Goal: Task Accomplishment & Management: Manage account settings

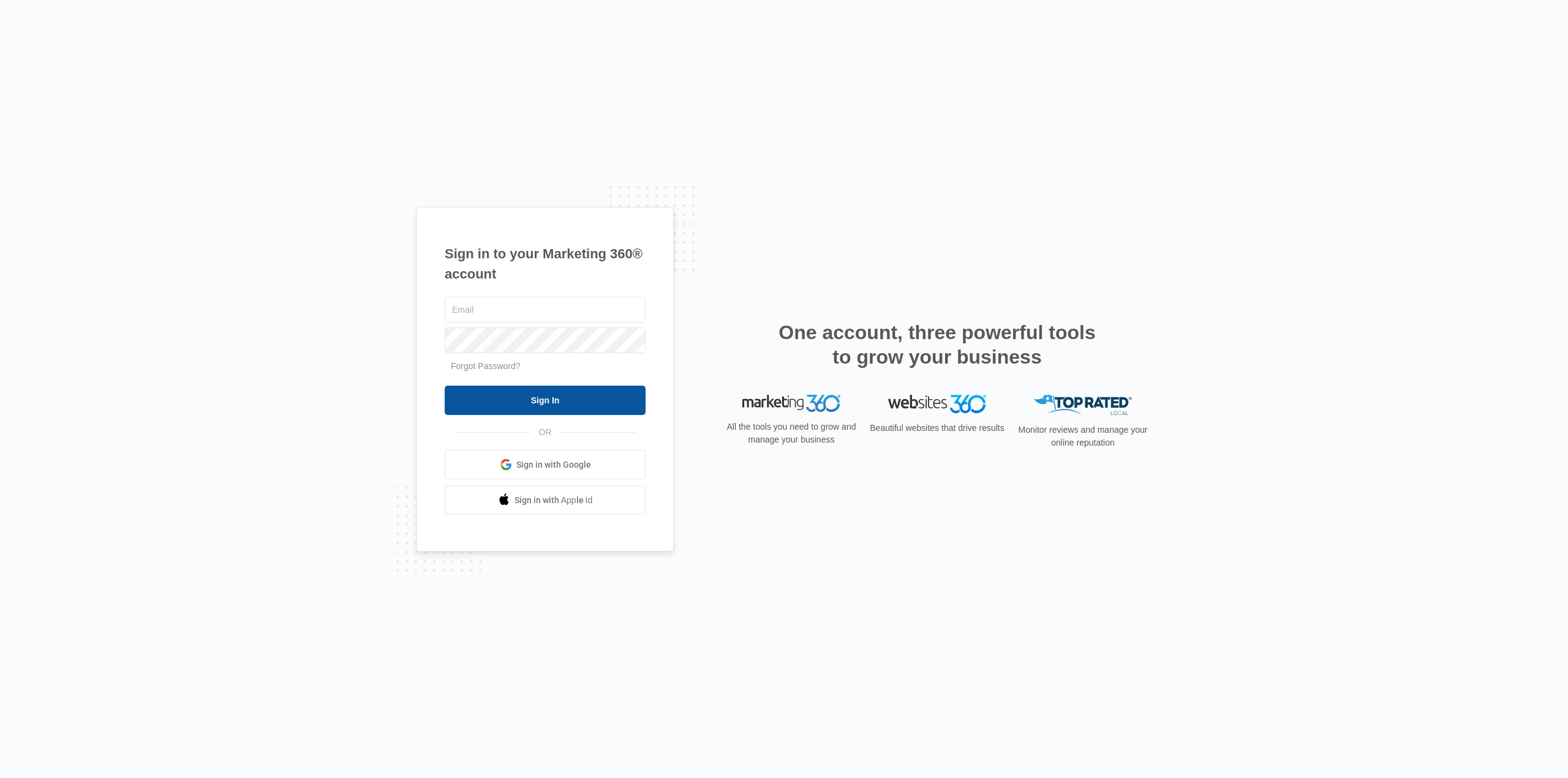
type input "[EMAIL_ADDRESS][DOMAIN_NAME]"
click at [489, 402] on input "Sign In" at bounding box center [545, 400] width 201 height 29
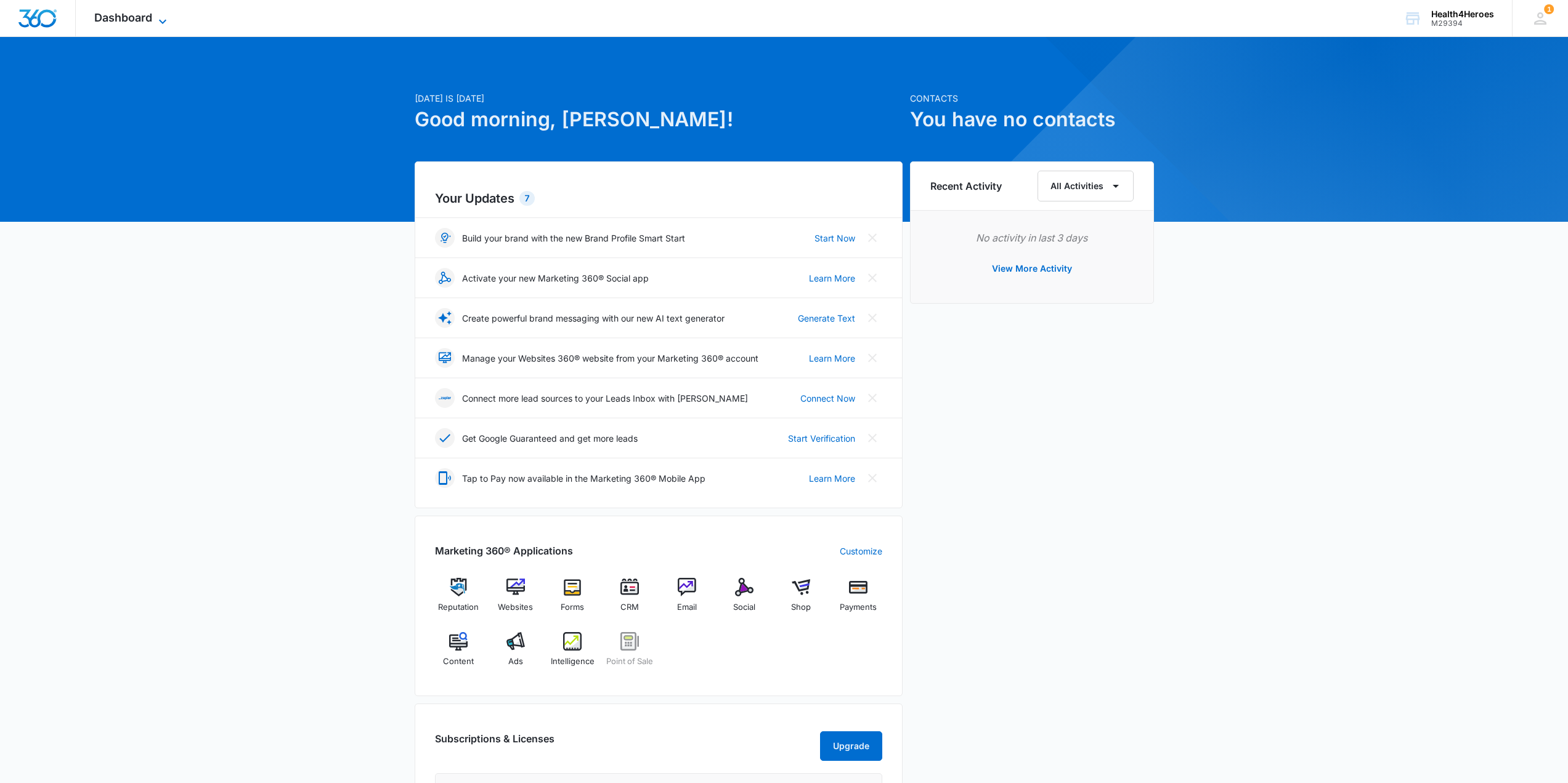
click at [143, 12] on span "Dashboard" at bounding box center [123, 18] width 58 height 13
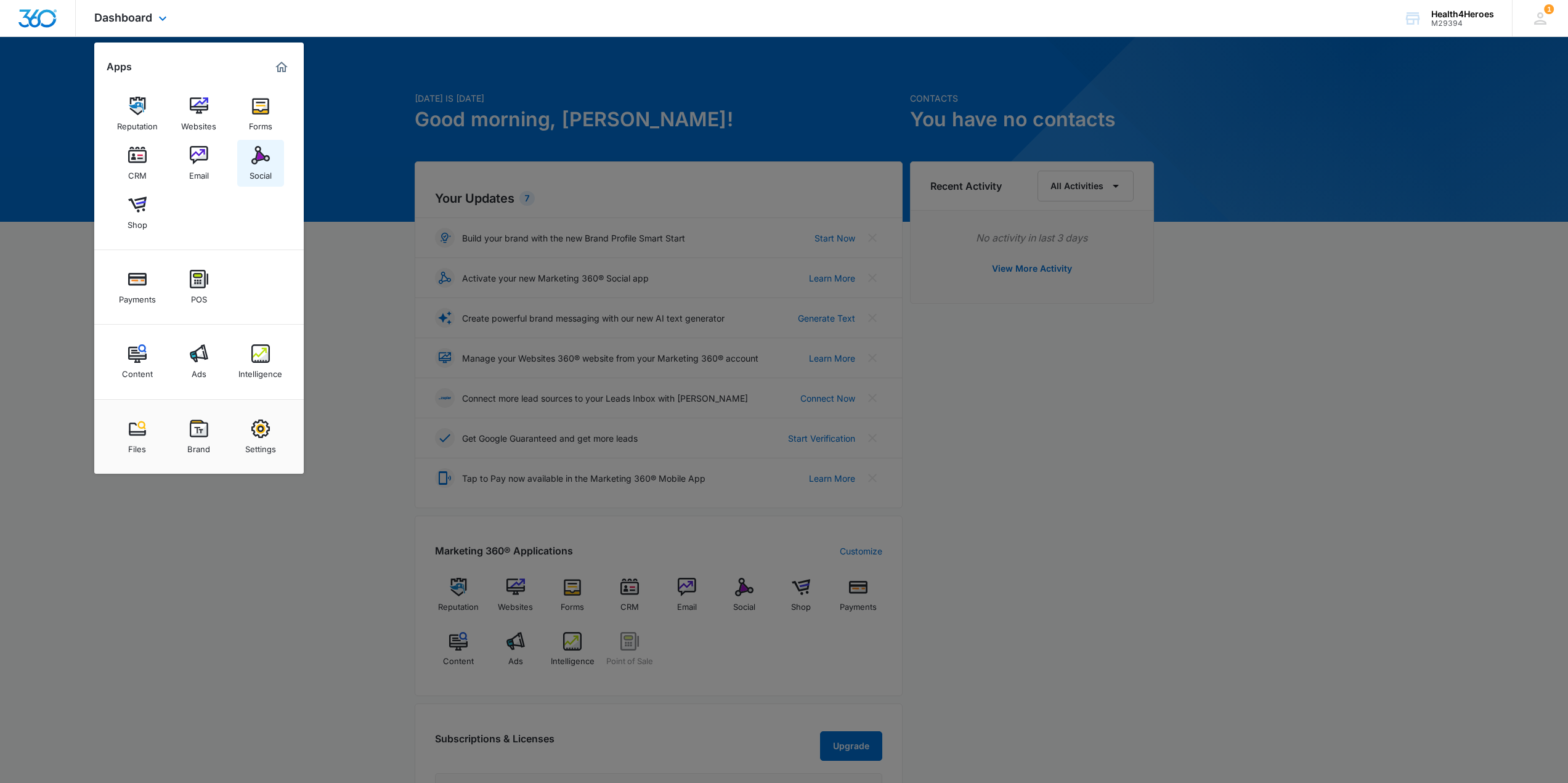
click at [252, 162] on img at bounding box center [260, 155] width 18 height 18
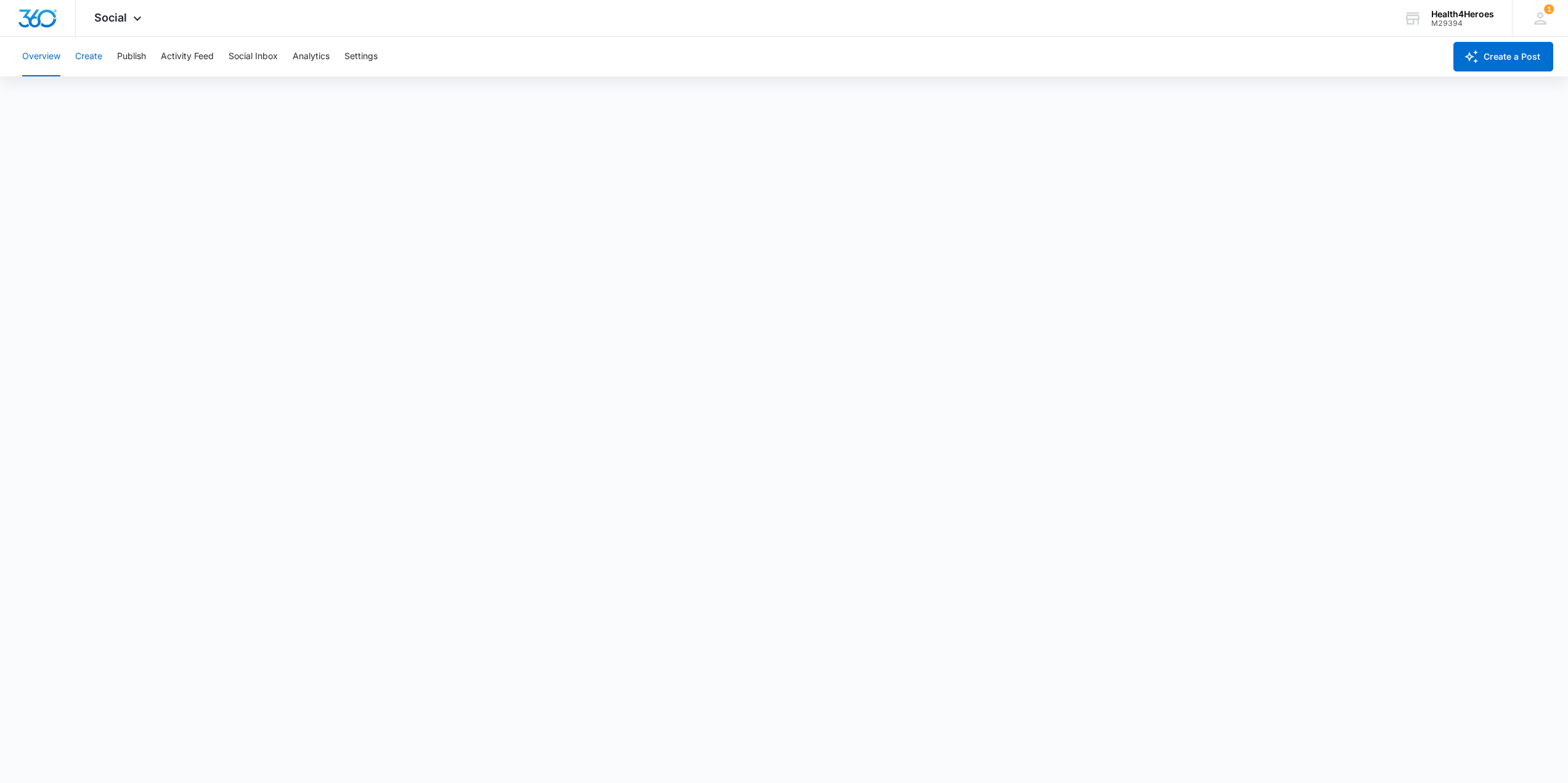
click at [90, 56] on button "Create" at bounding box center [89, 56] width 27 height 39
click at [124, 58] on button "Publish" at bounding box center [131, 56] width 29 height 39
click at [111, 22] on span "Social" at bounding box center [110, 18] width 33 height 13
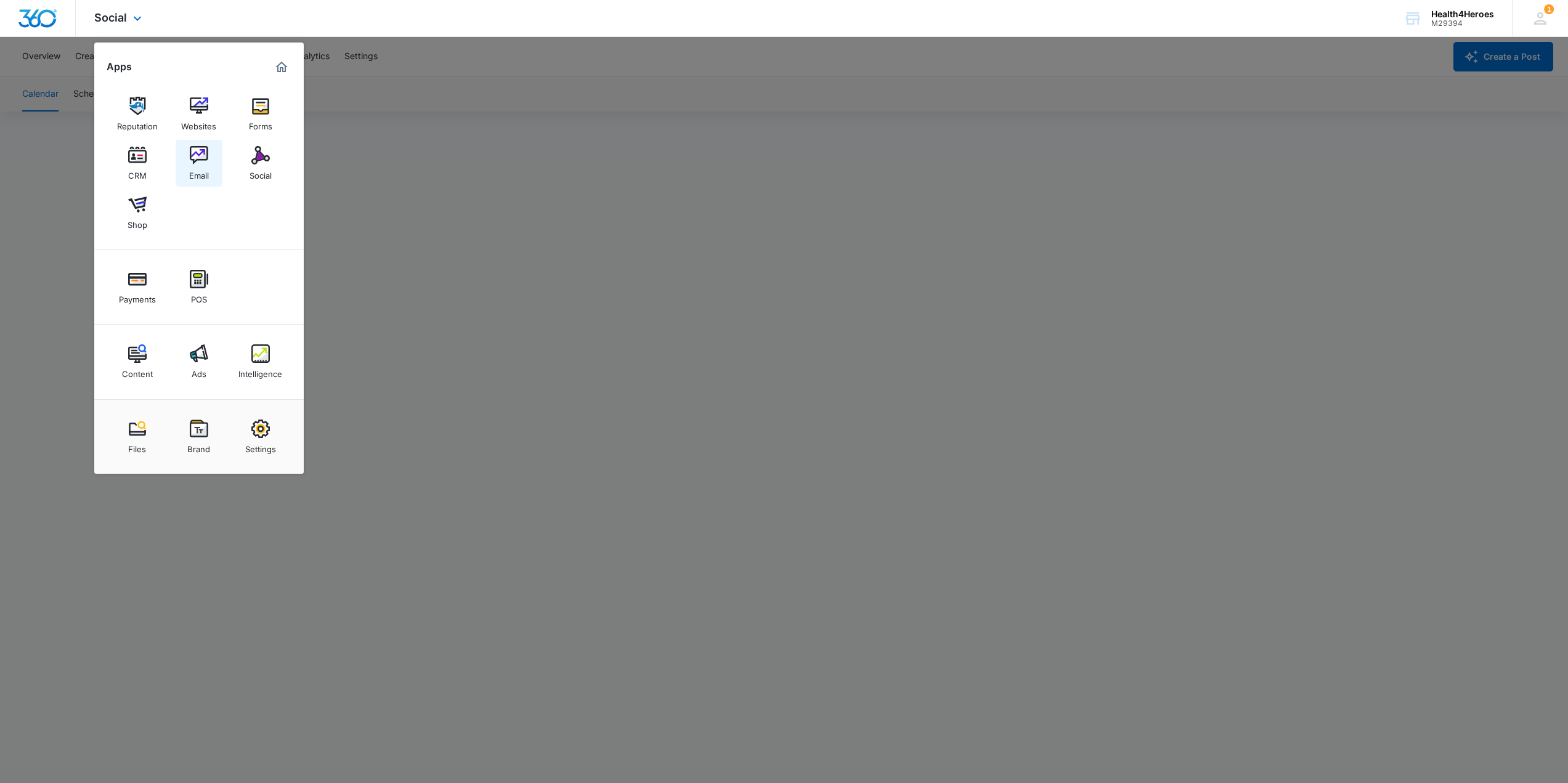
click at [198, 159] on img at bounding box center [199, 155] width 18 height 18
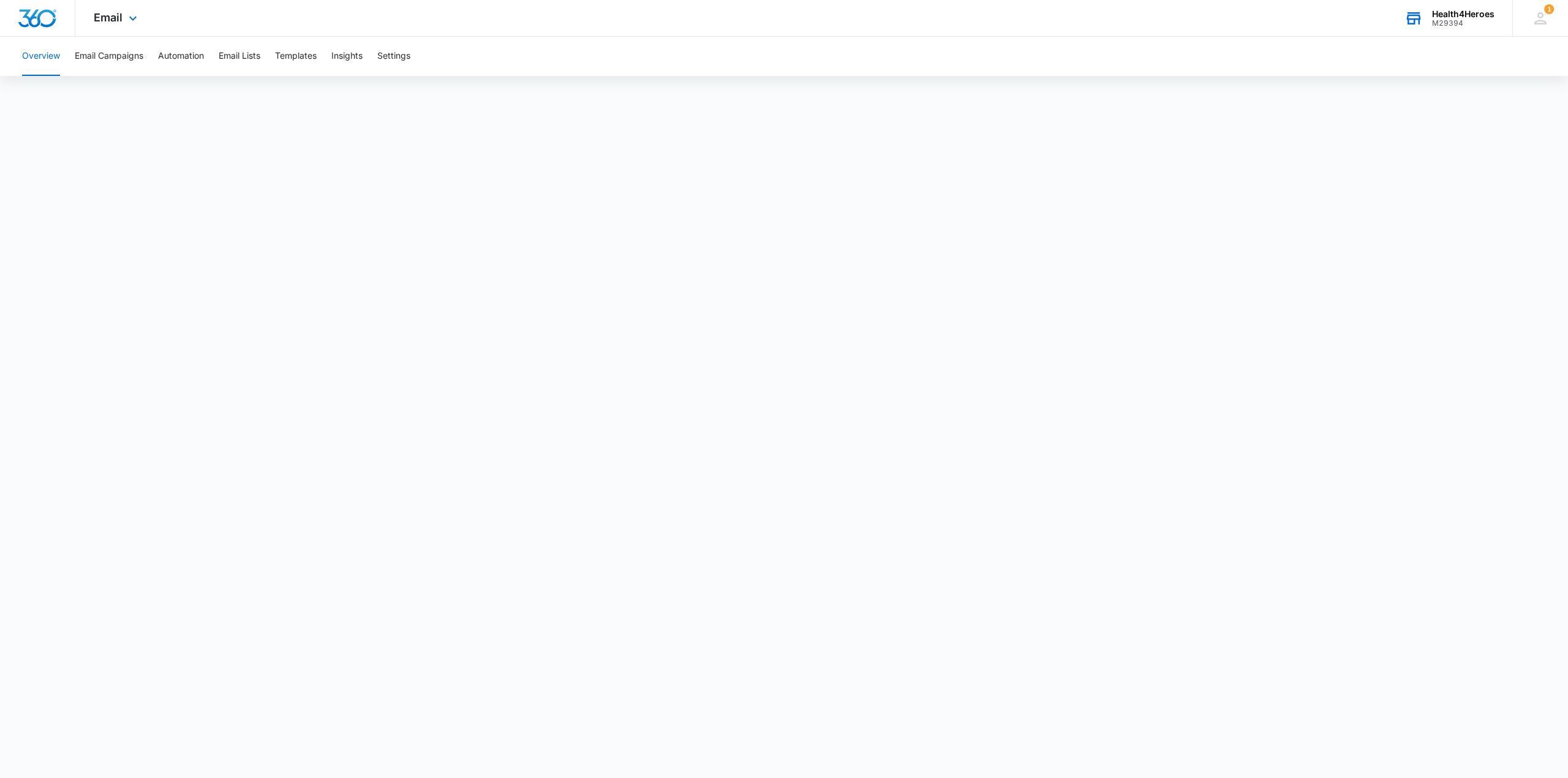
click at [1461, 21] on div "M29394" at bounding box center [1463, 23] width 63 height 9
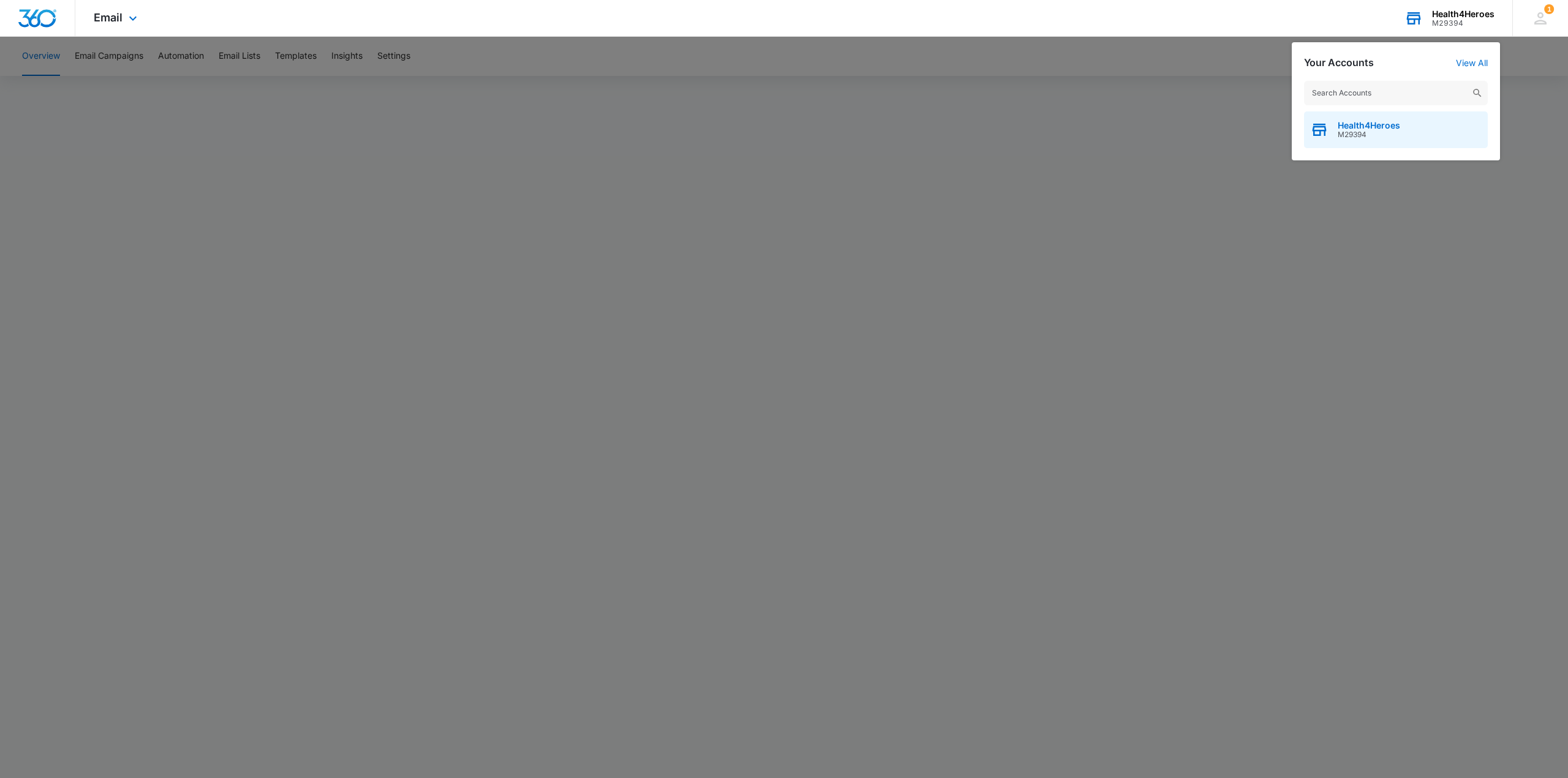
click at [1385, 130] on span "M29394" at bounding box center [1369, 134] width 63 height 9
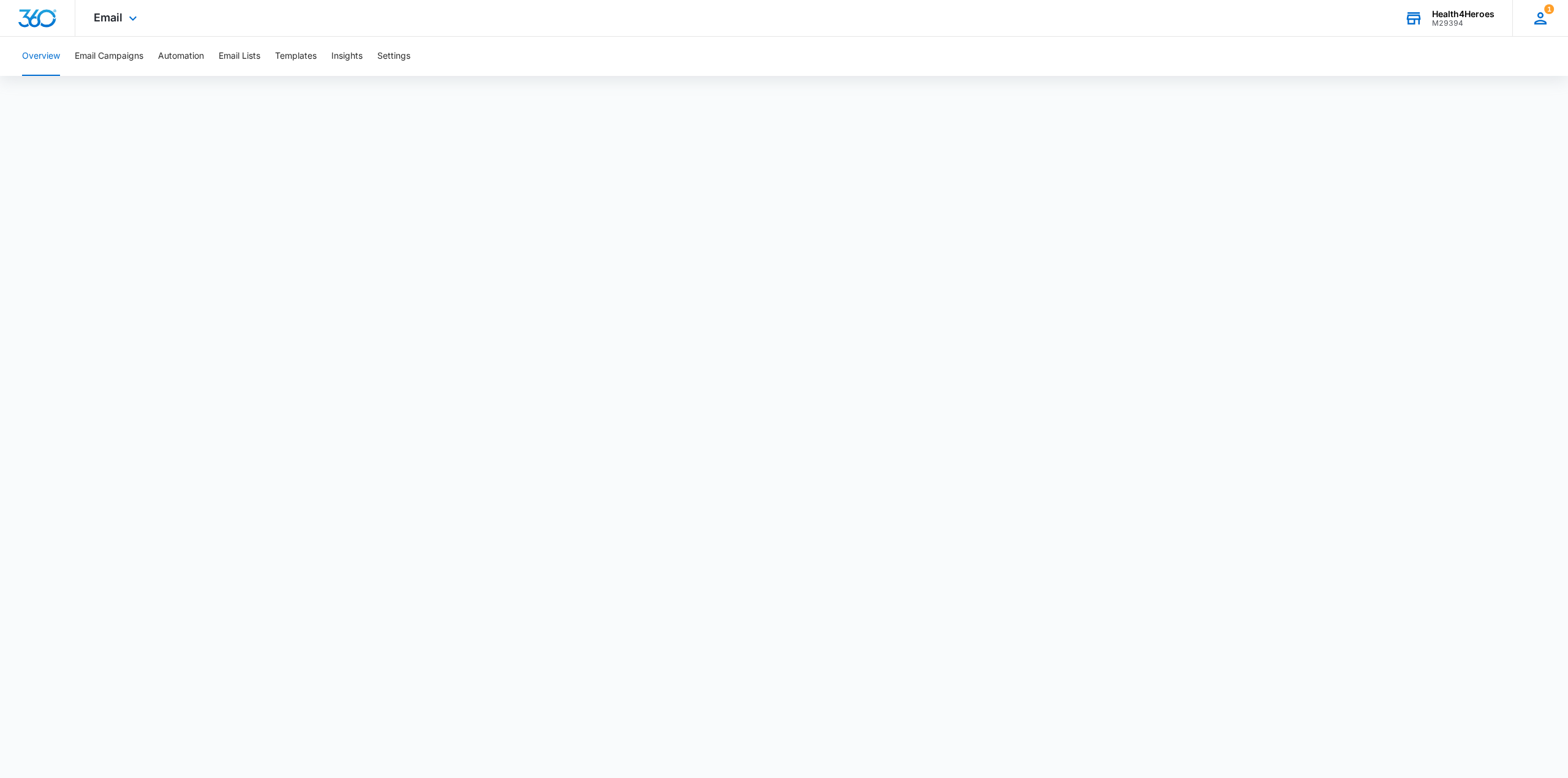
click at [1541, 20] on icon at bounding box center [1540, 18] width 18 height 18
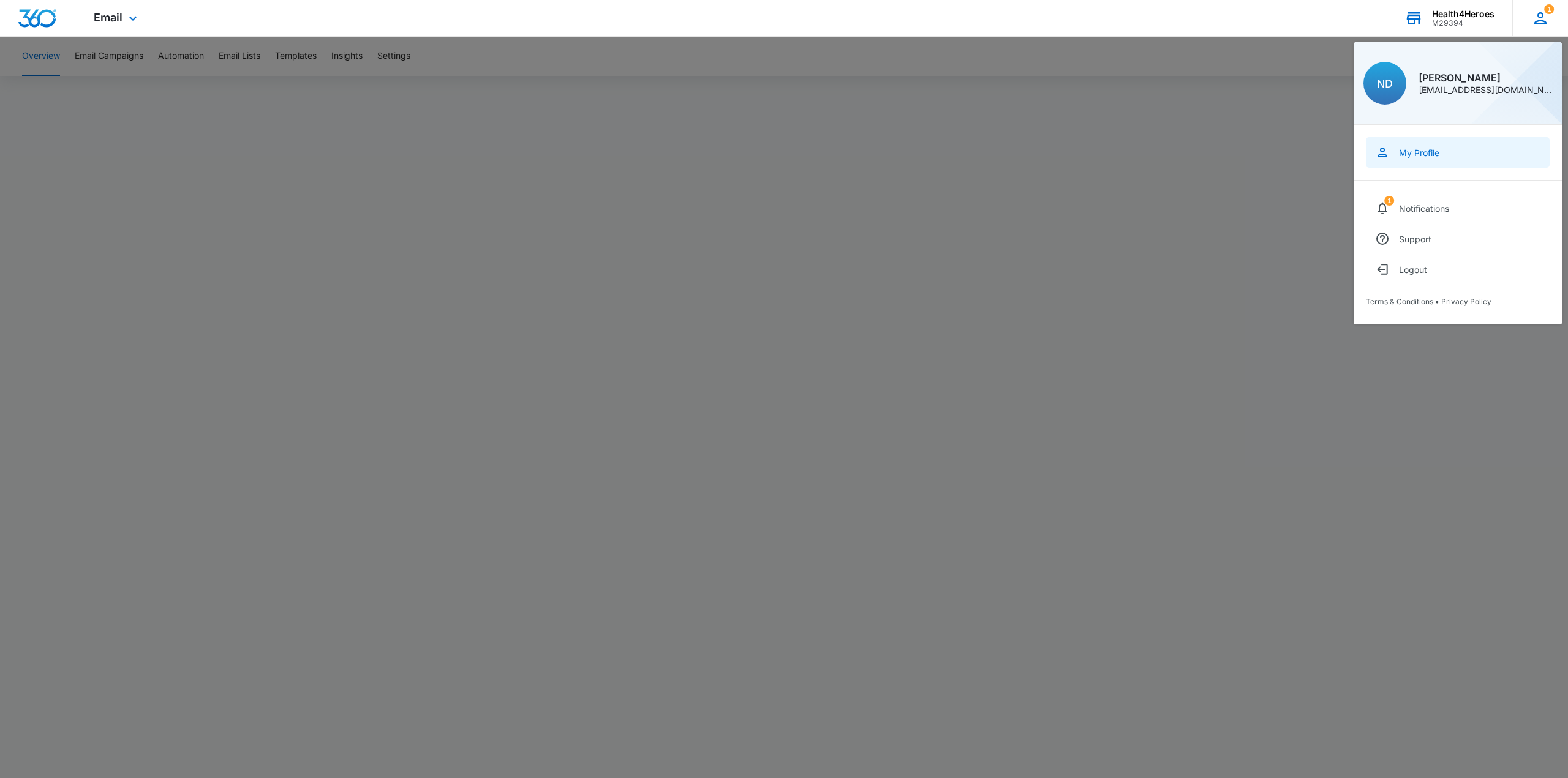
click at [1431, 156] on div "My Profile" at bounding box center [1419, 152] width 41 height 10
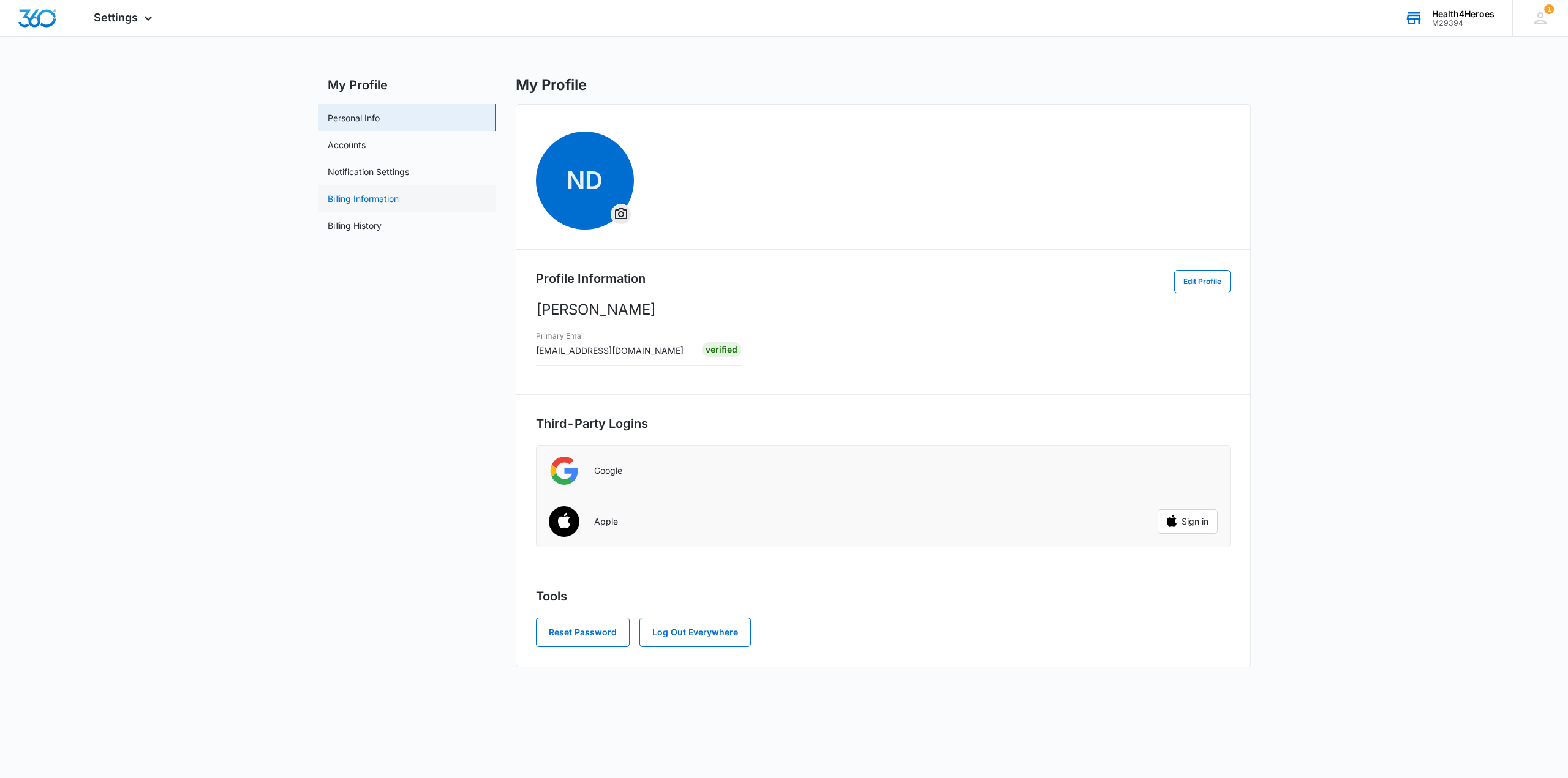
click at [371, 204] on link "Billing Information" at bounding box center [363, 199] width 71 height 13
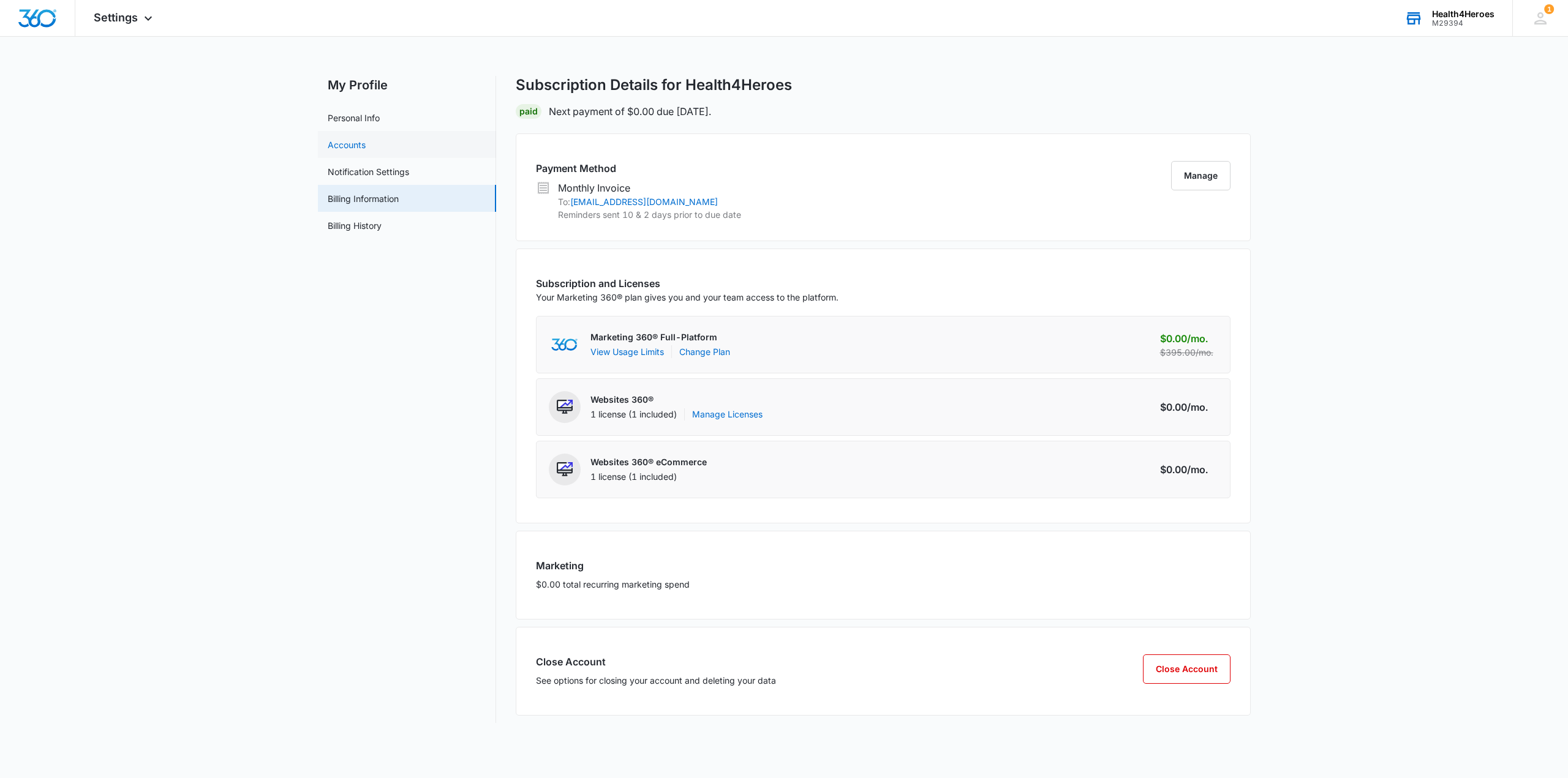
click at [353, 150] on link "Accounts" at bounding box center [347, 145] width 38 height 13
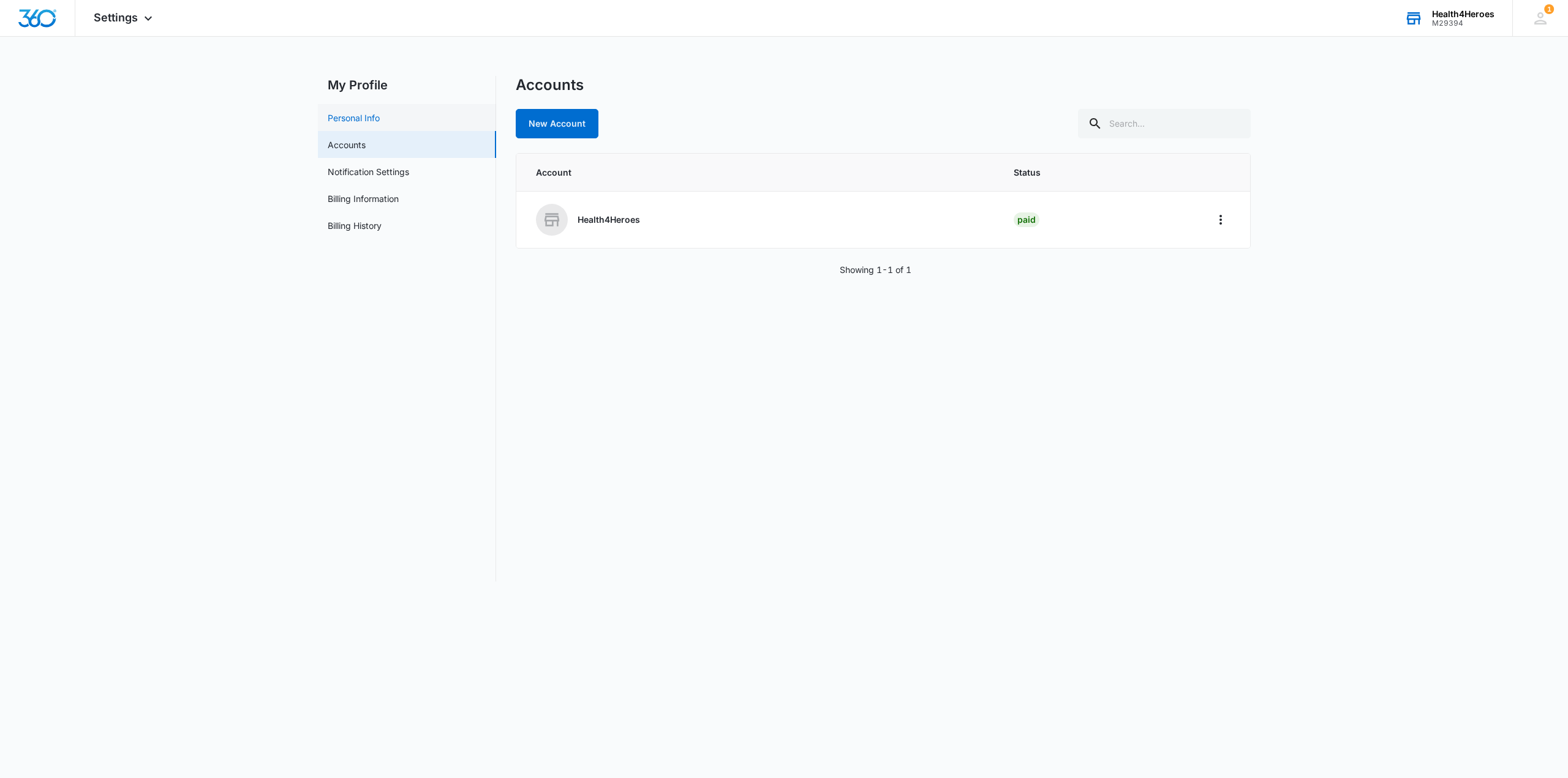
click at [363, 115] on link "Personal Info" at bounding box center [353, 118] width 52 height 13
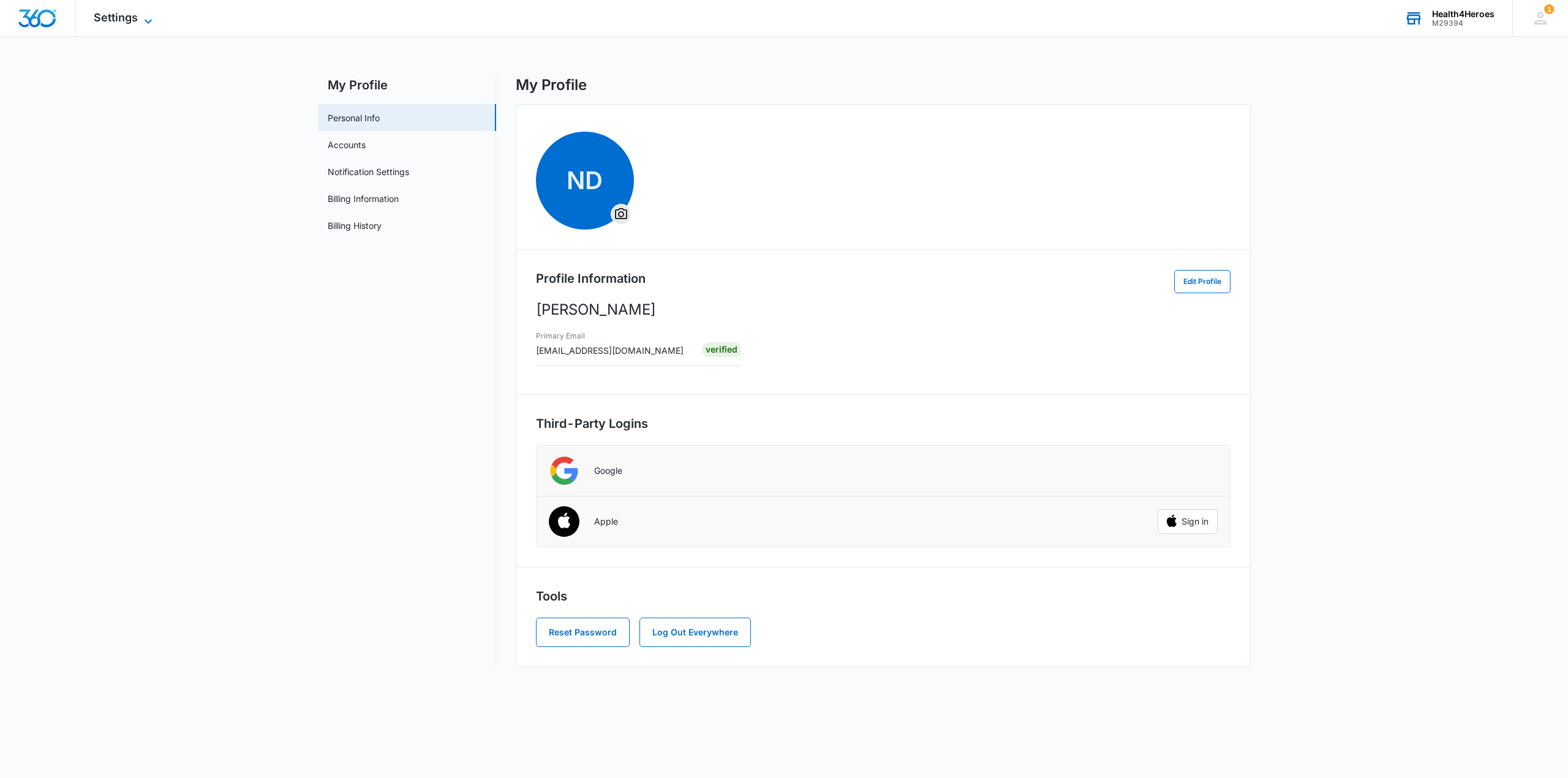
click at [131, 21] on span "Settings" at bounding box center [115, 18] width 44 height 13
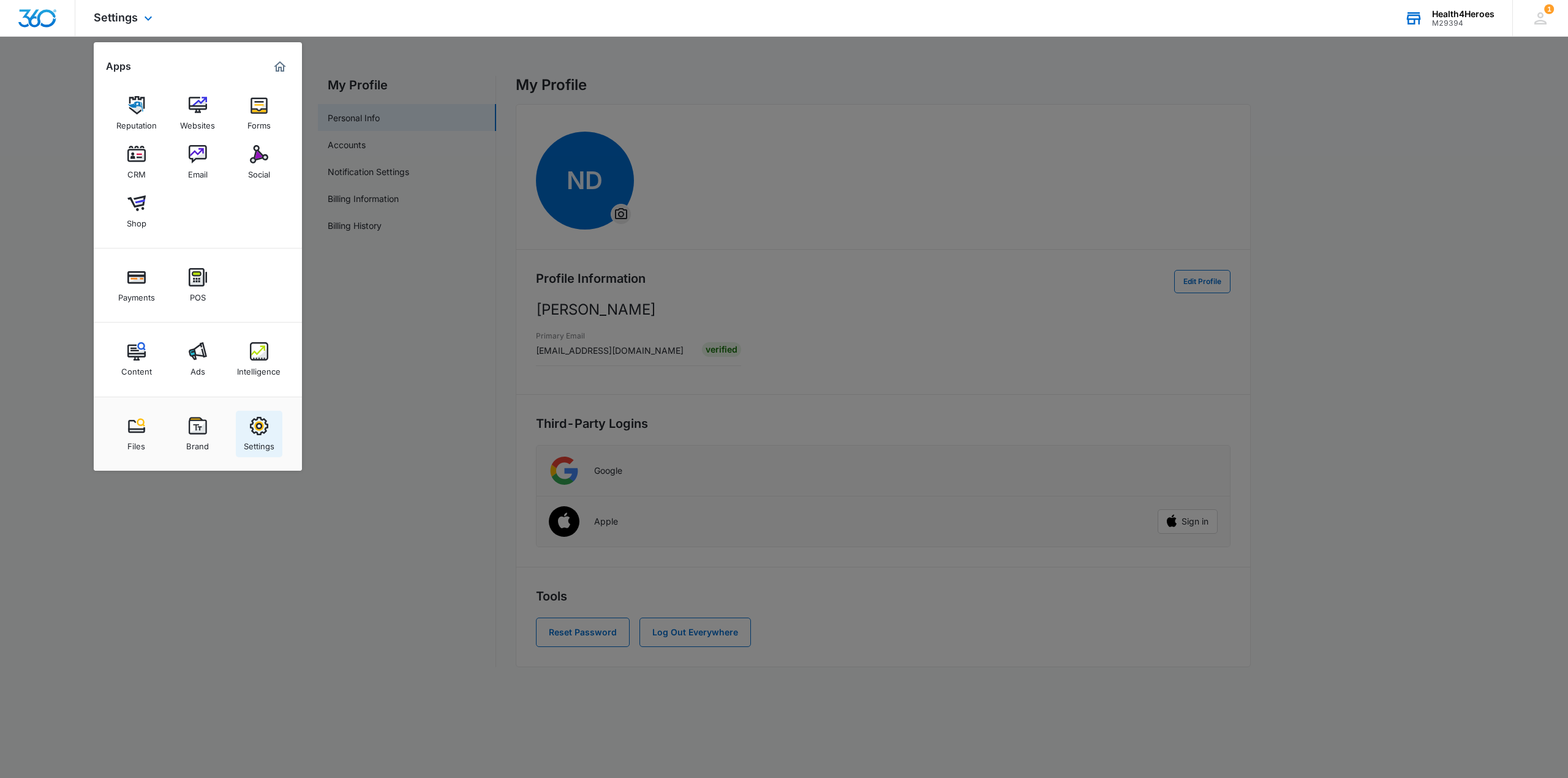
click at [262, 437] on div "Settings" at bounding box center [259, 443] width 30 height 16
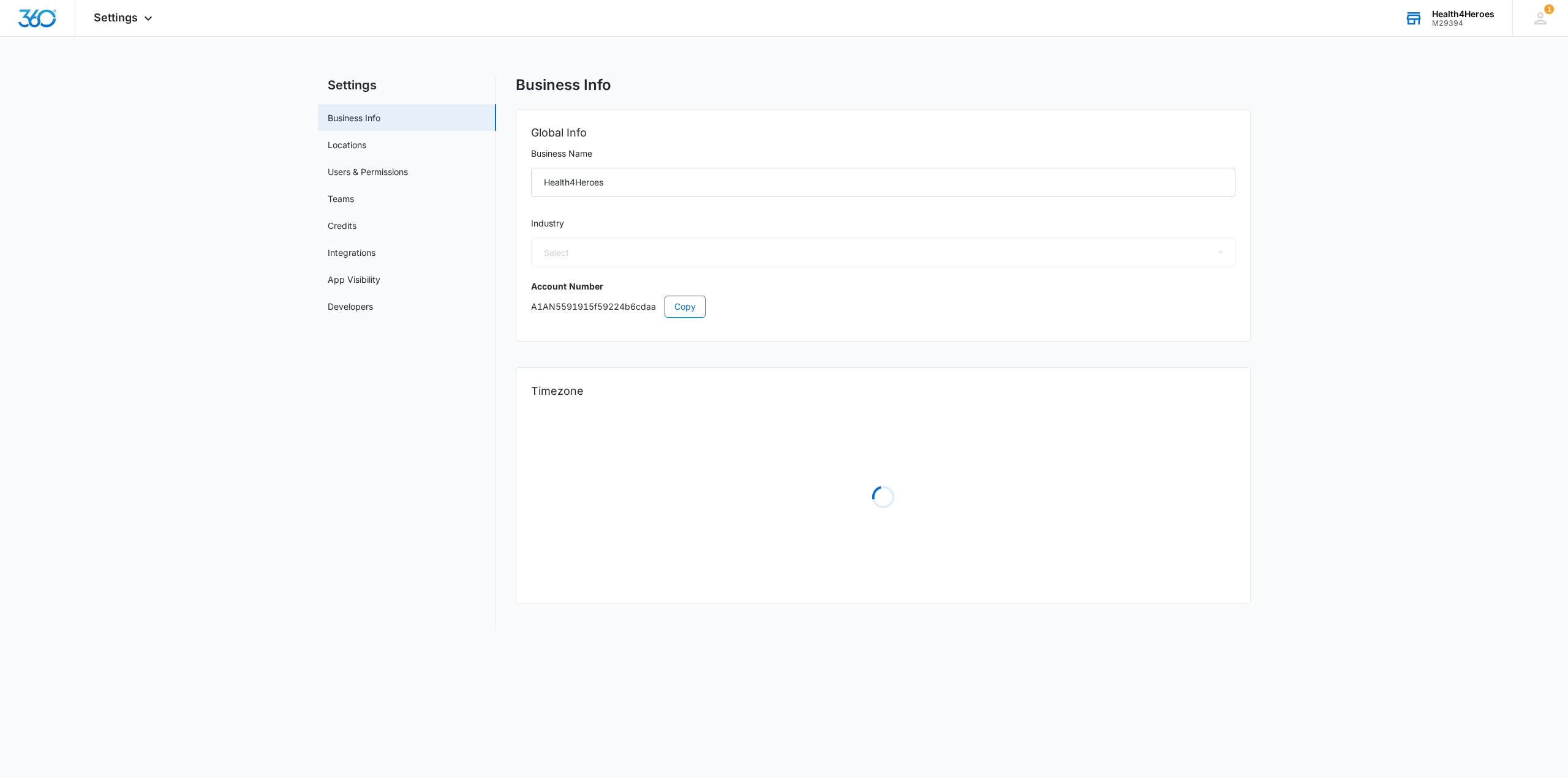
select select "52"
select select "US"
select select "America/[GEOGRAPHIC_DATA]"
click at [366, 151] on link "Locations" at bounding box center [347, 145] width 38 height 13
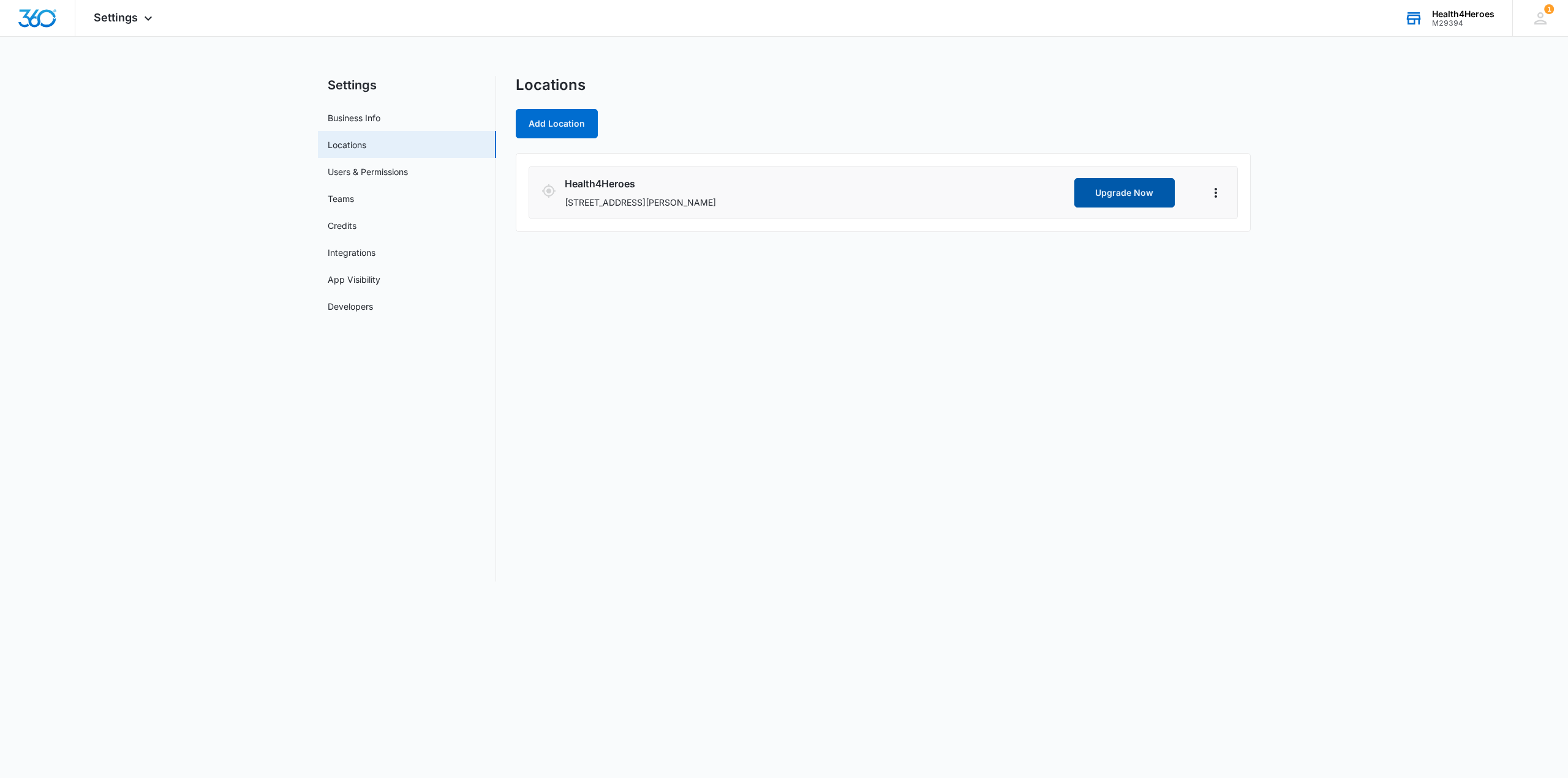
click at [1114, 200] on button "Upgrade Now" at bounding box center [1125, 193] width 100 height 29
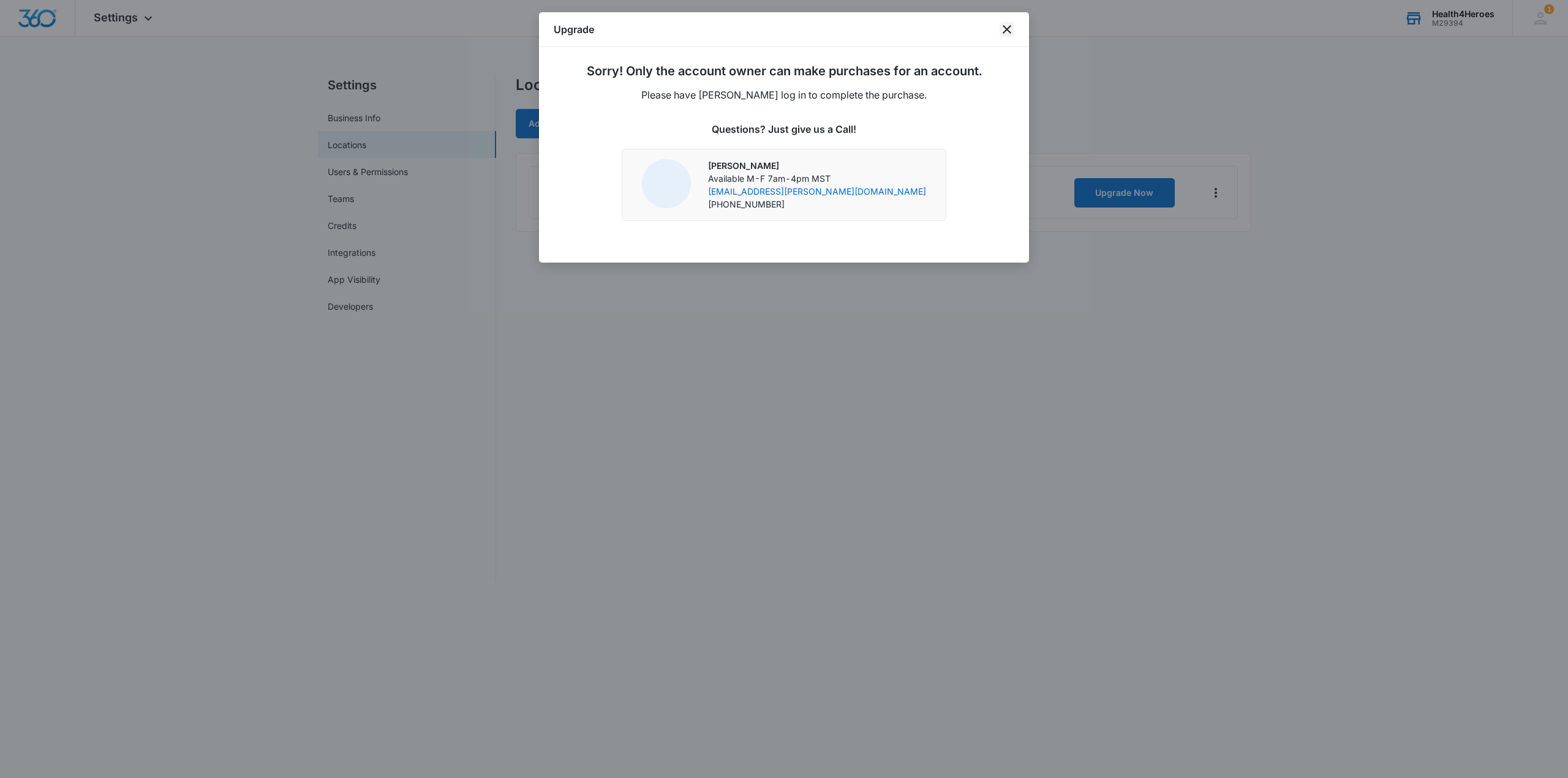
click at [1013, 31] on icon "close" at bounding box center [1007, 29] width 14 height 14
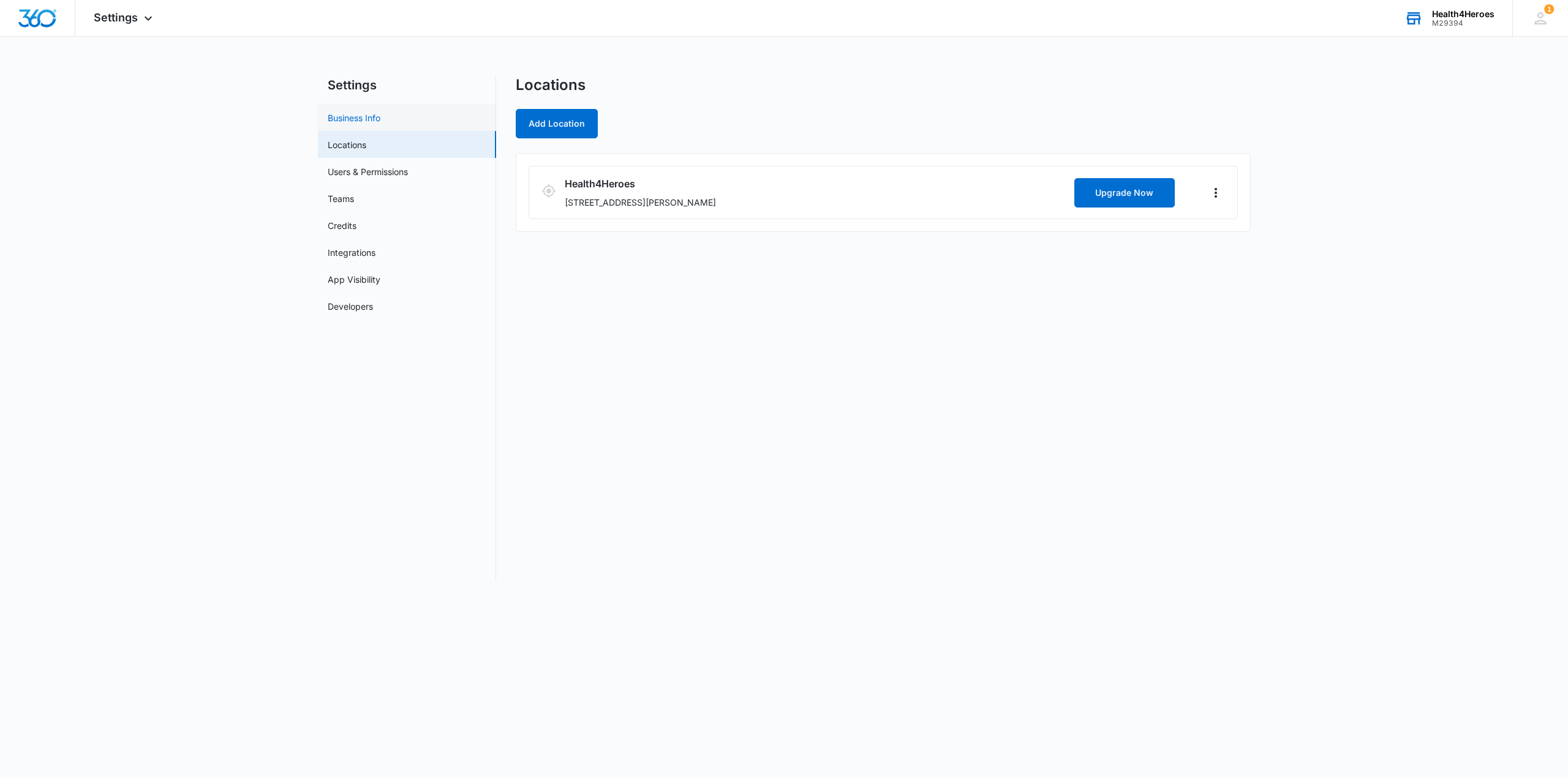
click at [380, 124] on link "Business Info" at bounding box center [354, 118] width 53 height 13
select select "52"
select select "US"
select select "America/[GEOGRAPHIC_DATA]"
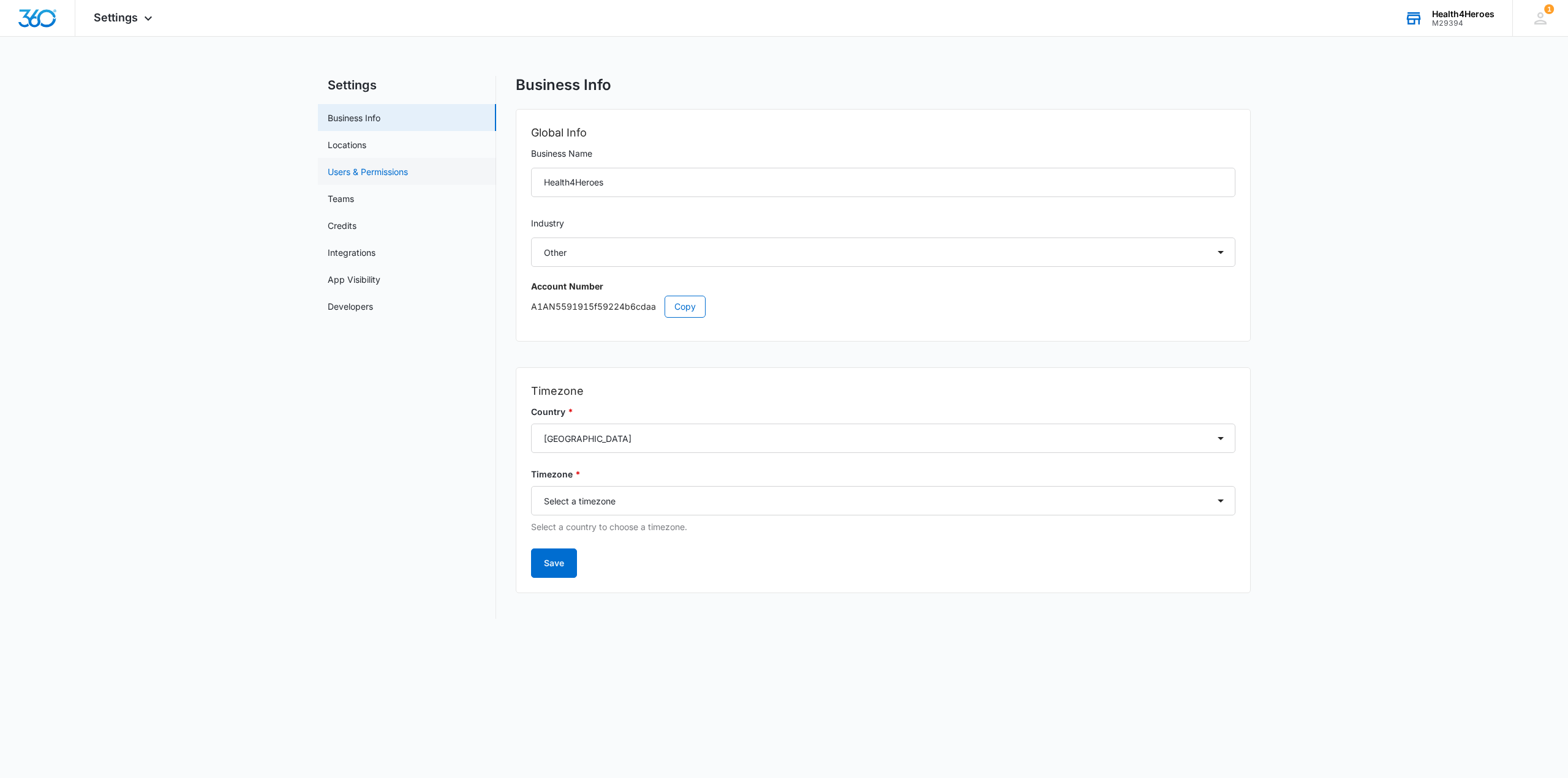
click at [349, 168] on link "Users & Permissions" at bounding box center [368, 172] width 80 height 13
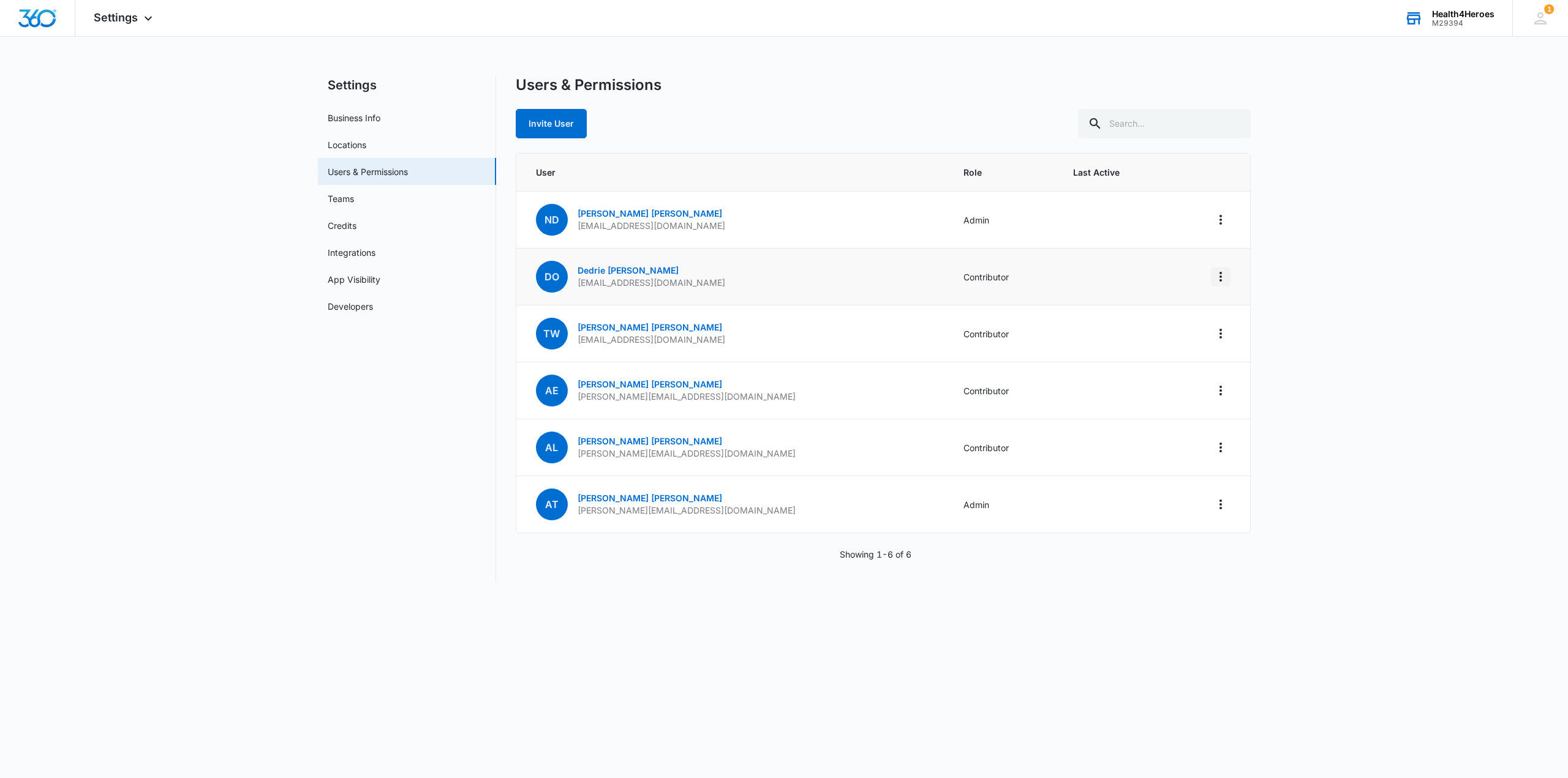
click at [1226, 280] on icon "Actions" at bounding box center [1221, 277] width 14 height 14
click at [1164, 333] on div "Remove User" at bounding box center [1159, 329] width 82 height 9
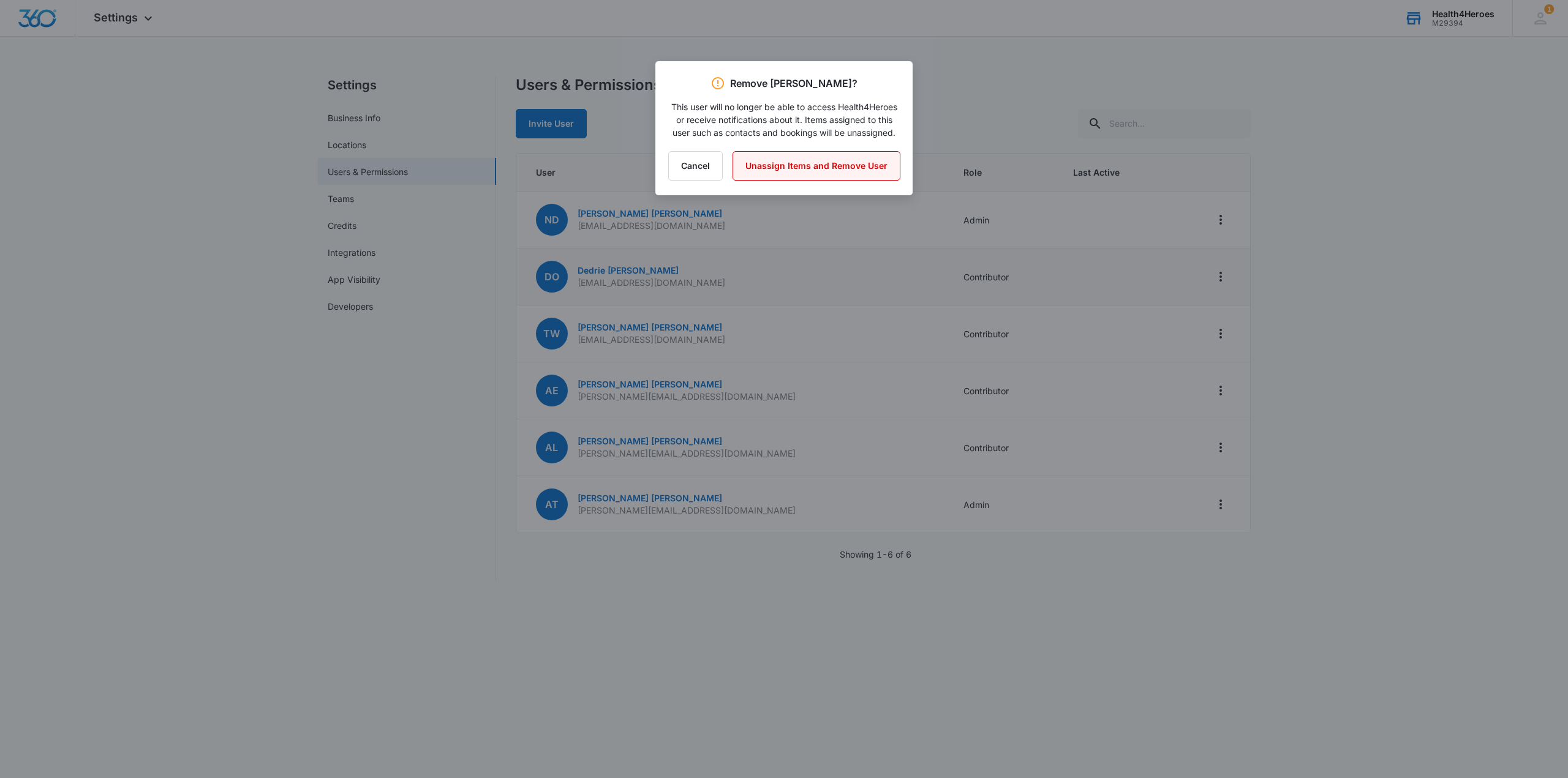
click at [802, 181] on button "Unassign Items and Remove User" at bounding box center [816, 165] width 168 height 29
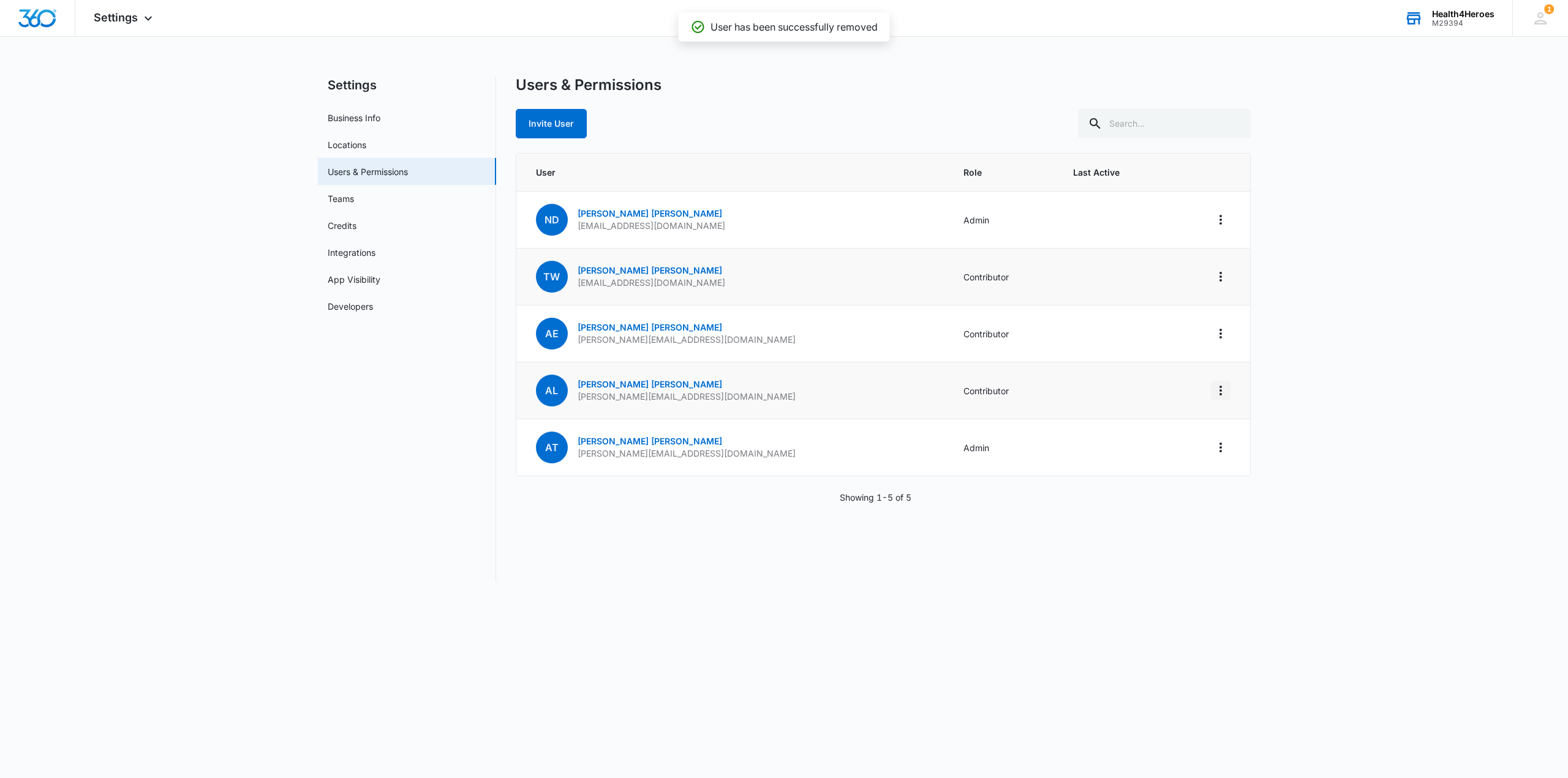
click at [1216, 392] on icon "Actions" at bounding box center [1221, 391] width 14 height 14
click at [1155, 442] on div "Remove User" at bounding box center [1159, 443] width 82 height 9
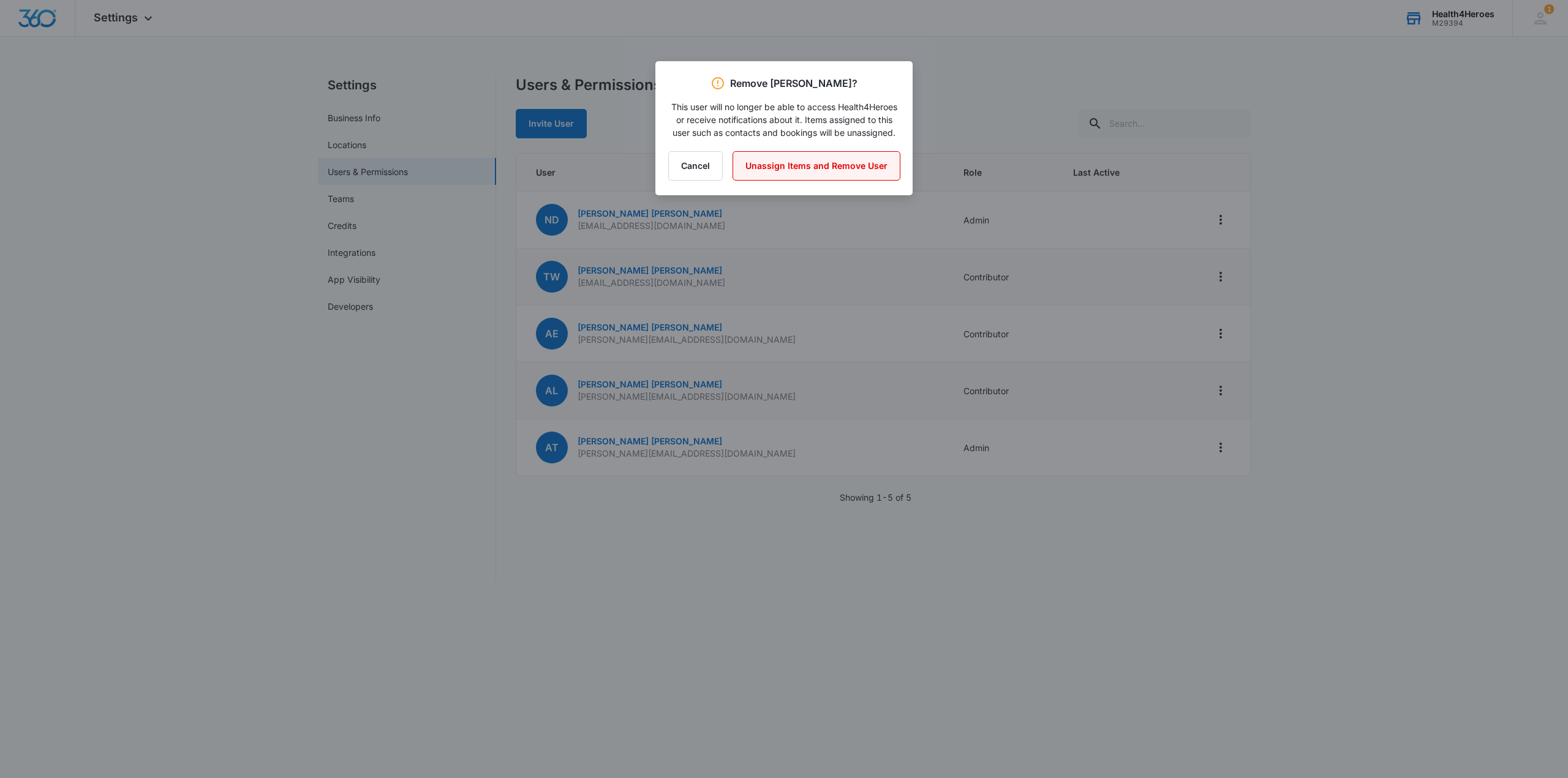
click at [818, 177] on button "Unassign Items and Remove User" at bounding box center [816, 165] width 168 height 29
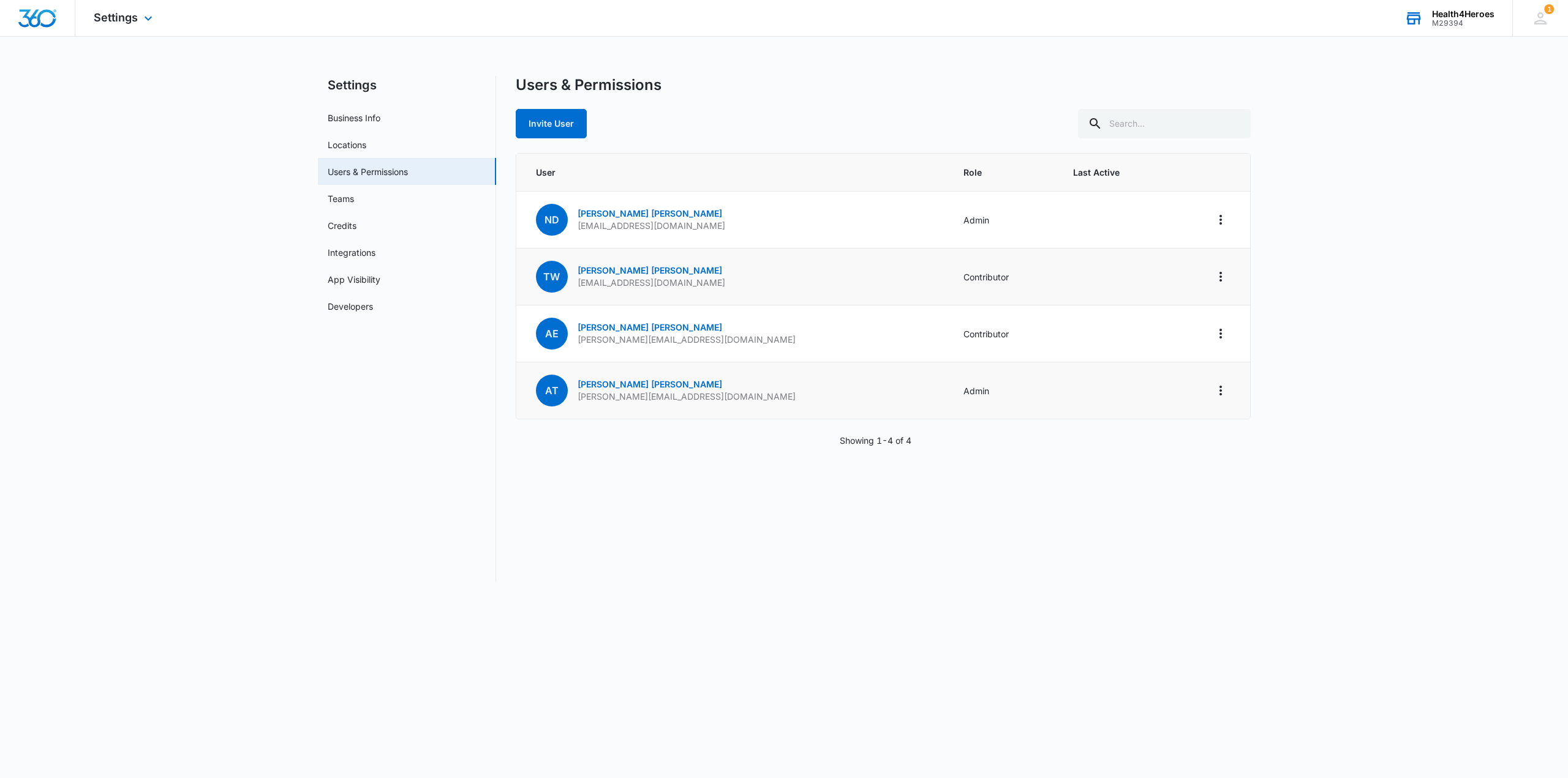
click at [138, 18] on div "Settings Apps Reputation Websites Forms CRM Email Social Shop Payments POS Cont…" at bounding box center [125, 18] width 99 height 36
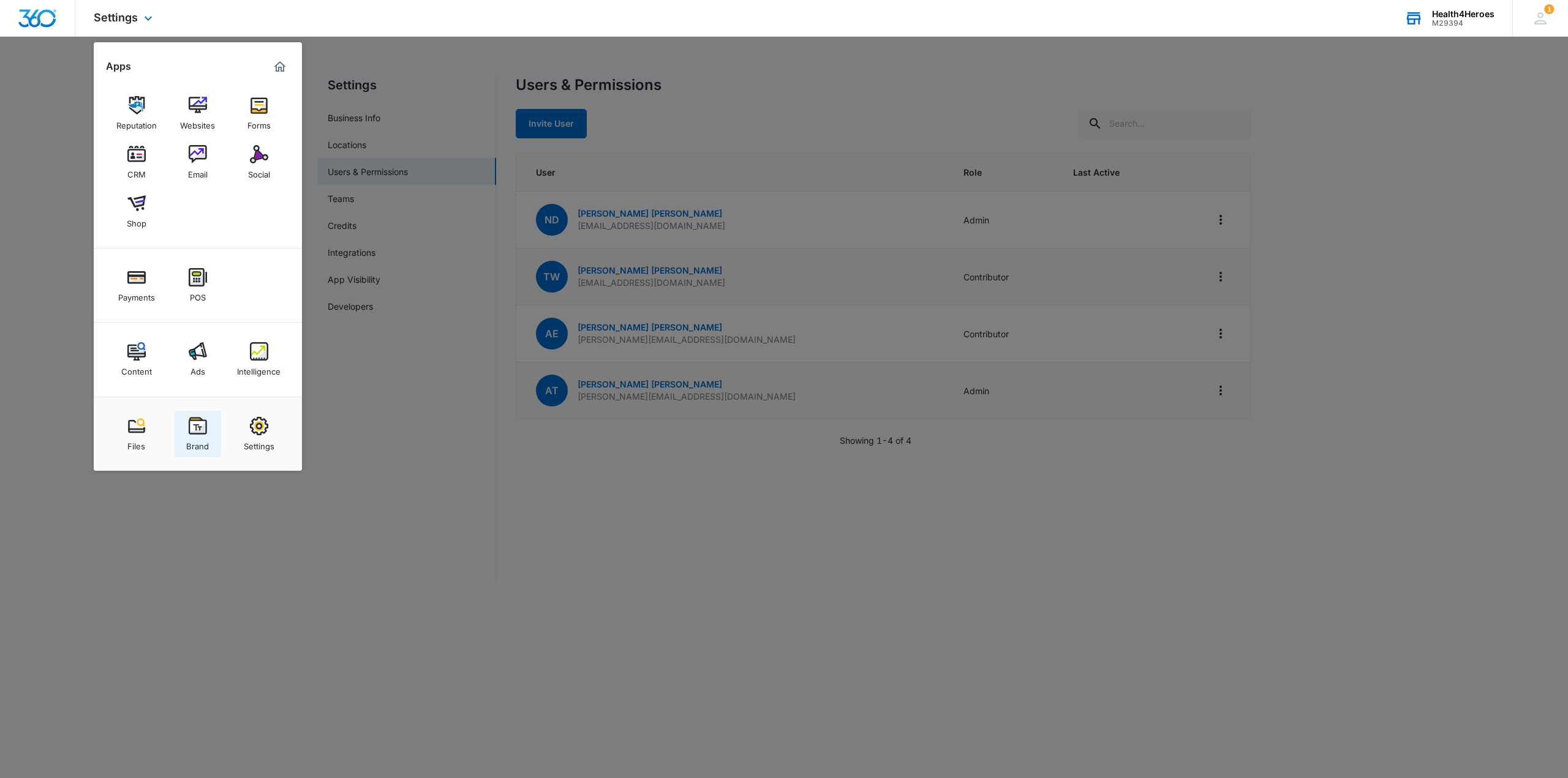
click at [201, 431] on img at bounding box center [197, 426] width 18 height 18
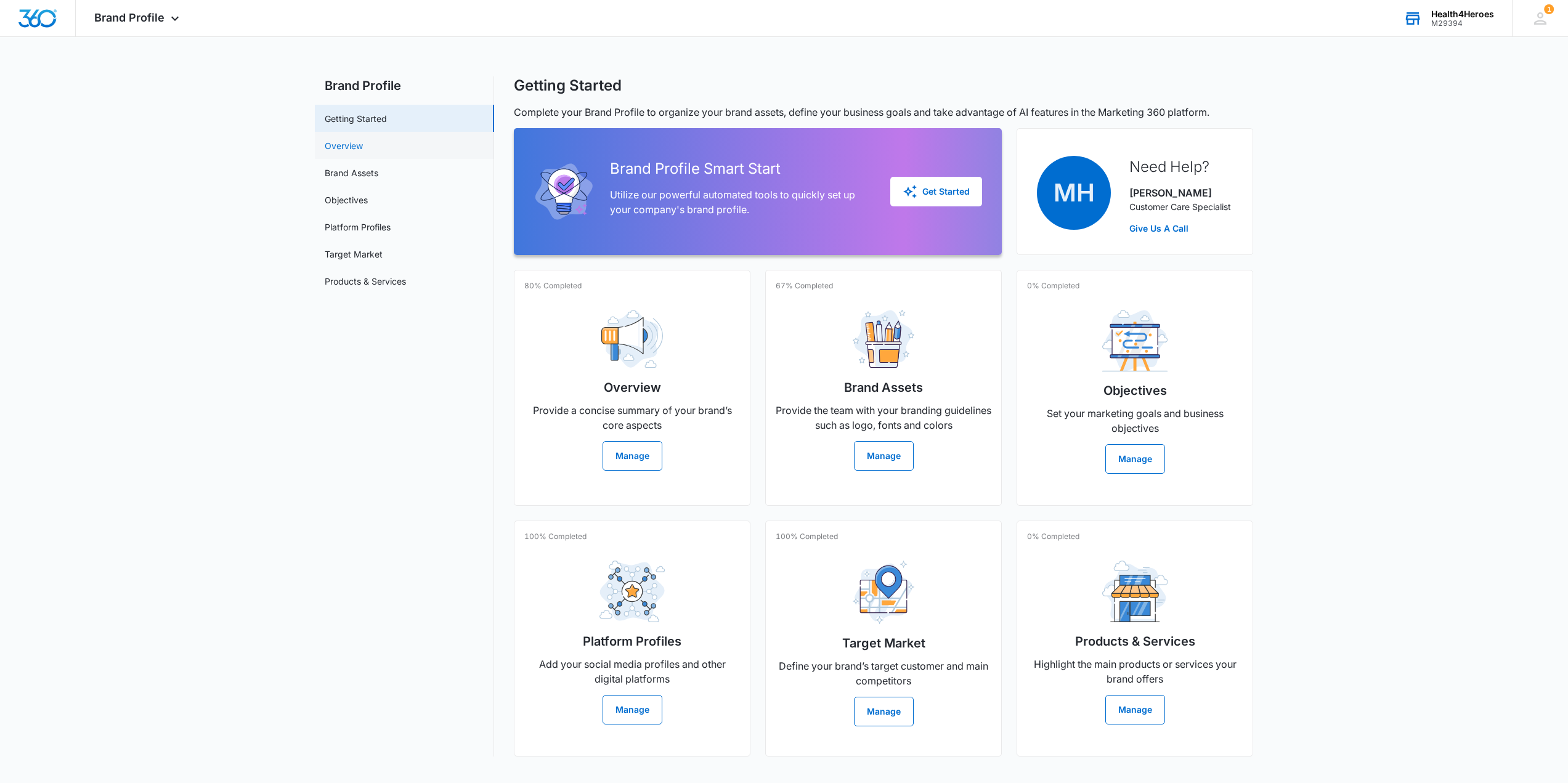
click at [359, 144] on link "Overview" at bounding box center [344, 146] width 38 height 13
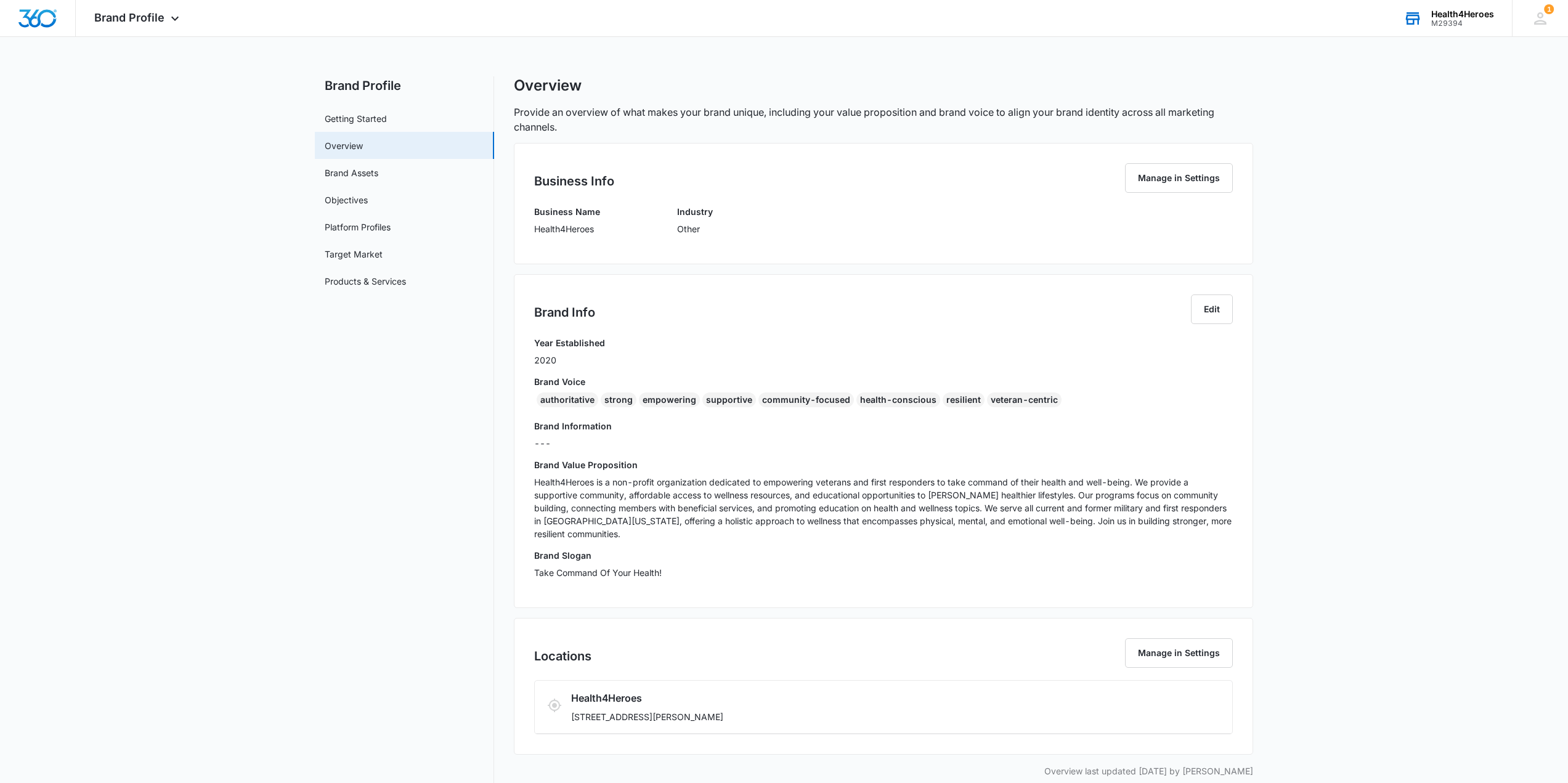
scroll to position [18, 0]
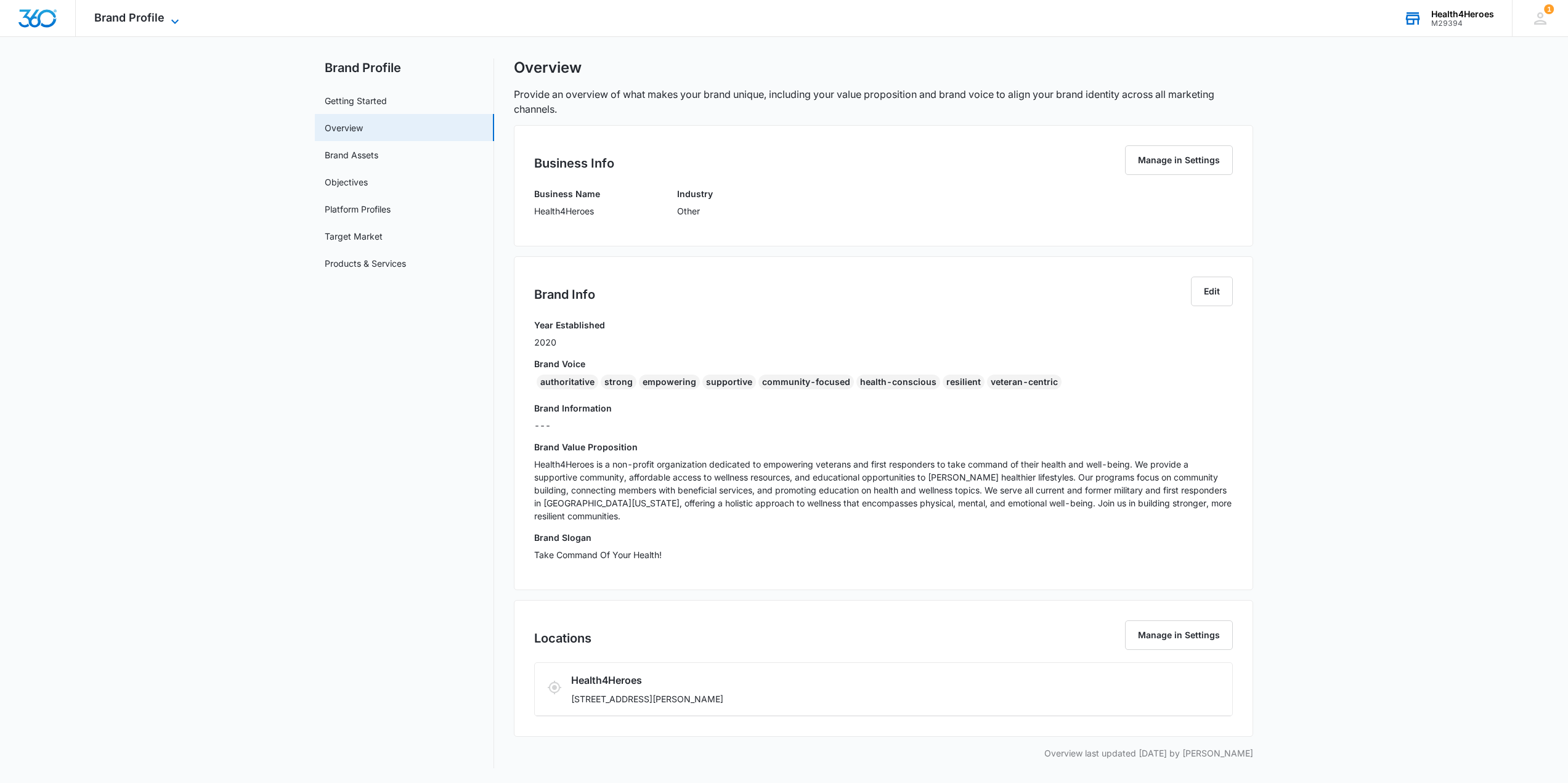
click at [155, 18] on span "Brand Profile" at bounding box center [130, 18] width 70 height 13
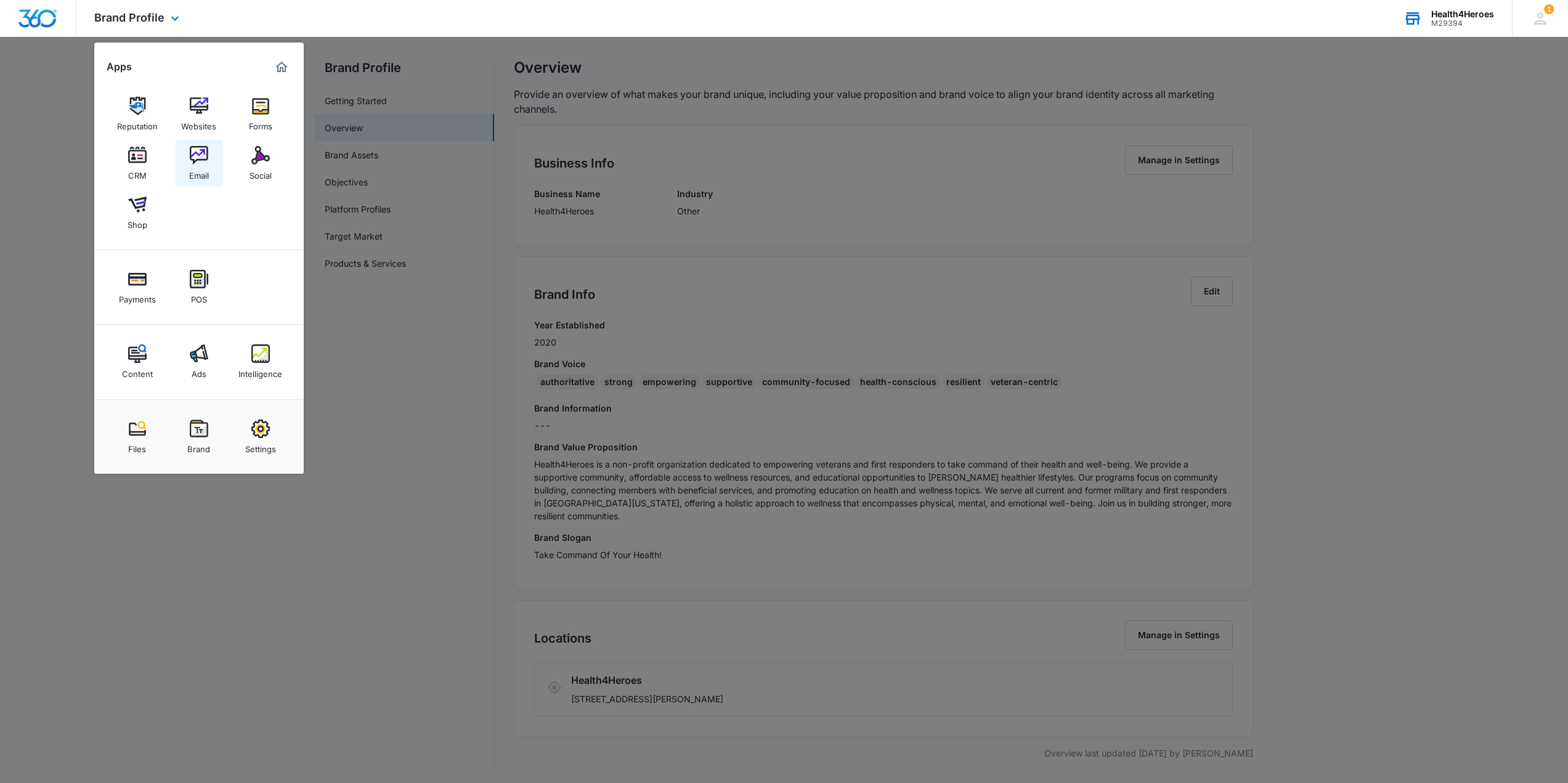
click at [203, 177] on div "Email" at bounding box center [199, 172] width 20 height 16
